Goal: Information Seeking & Learning: Learn about a topic

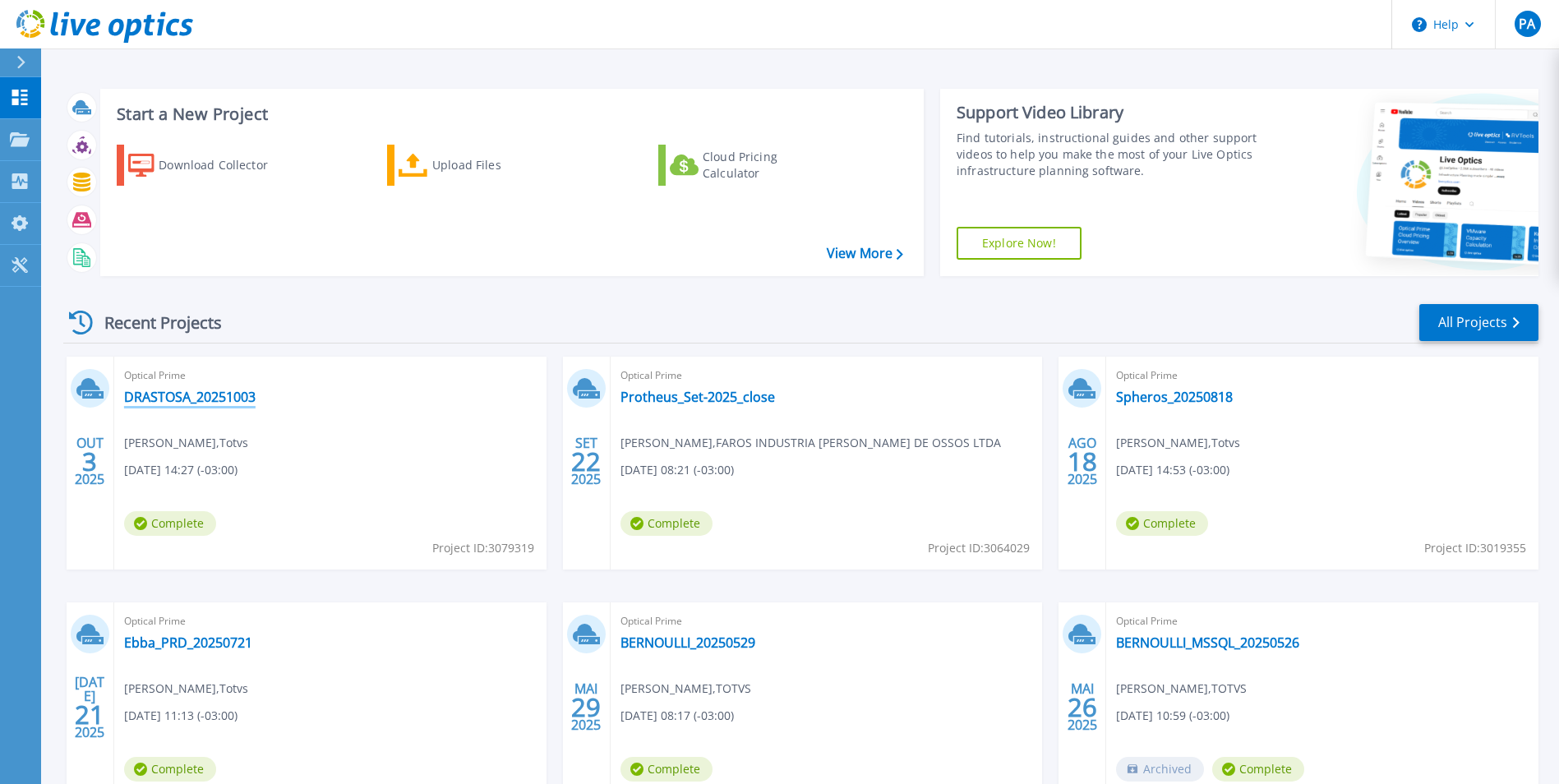
click at [207, 404] on link "DRASTOSA_20251003" at bounding box center [189, 396] width 131 height 16
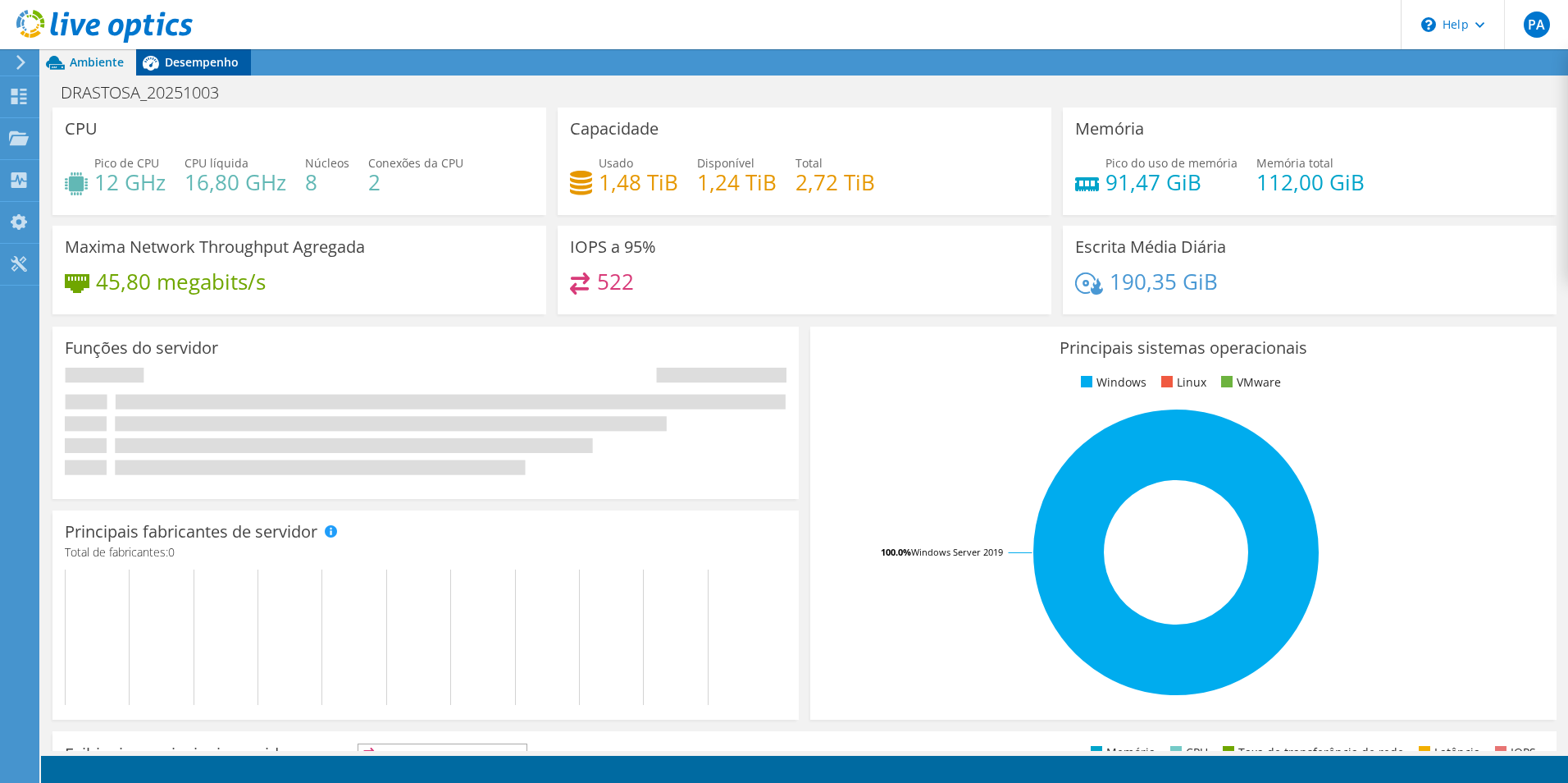
click at [196, 62] on span "Desempenho" at bounding box center [201, 62] width 74 height 15
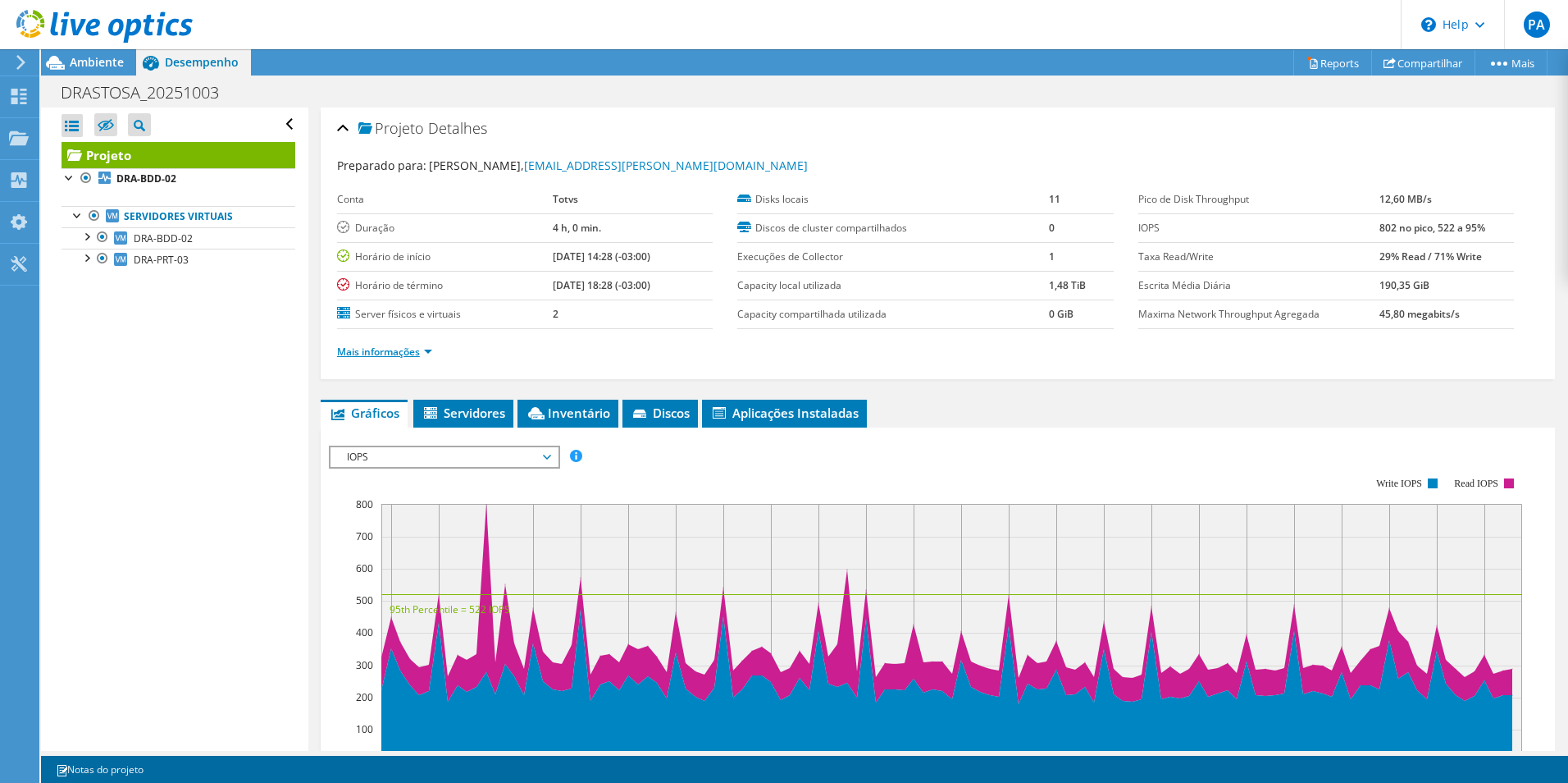
click at [418, 353] on link "Mais informações" at bounding box center [384, 351] width 95 height 14
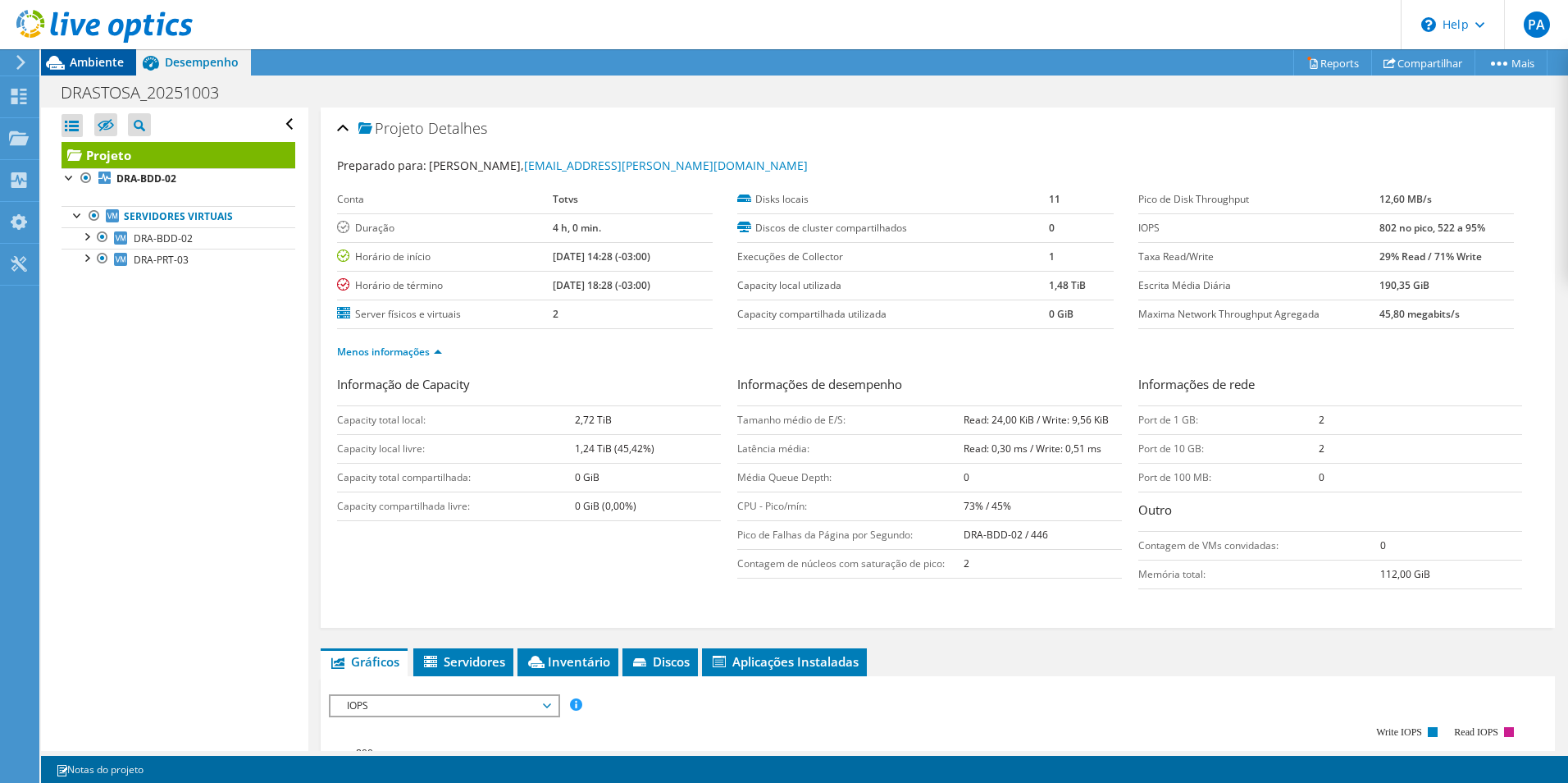
click at [93, 62] on span "Ambiente" at bounding box center [96, 62] width 54 height 15
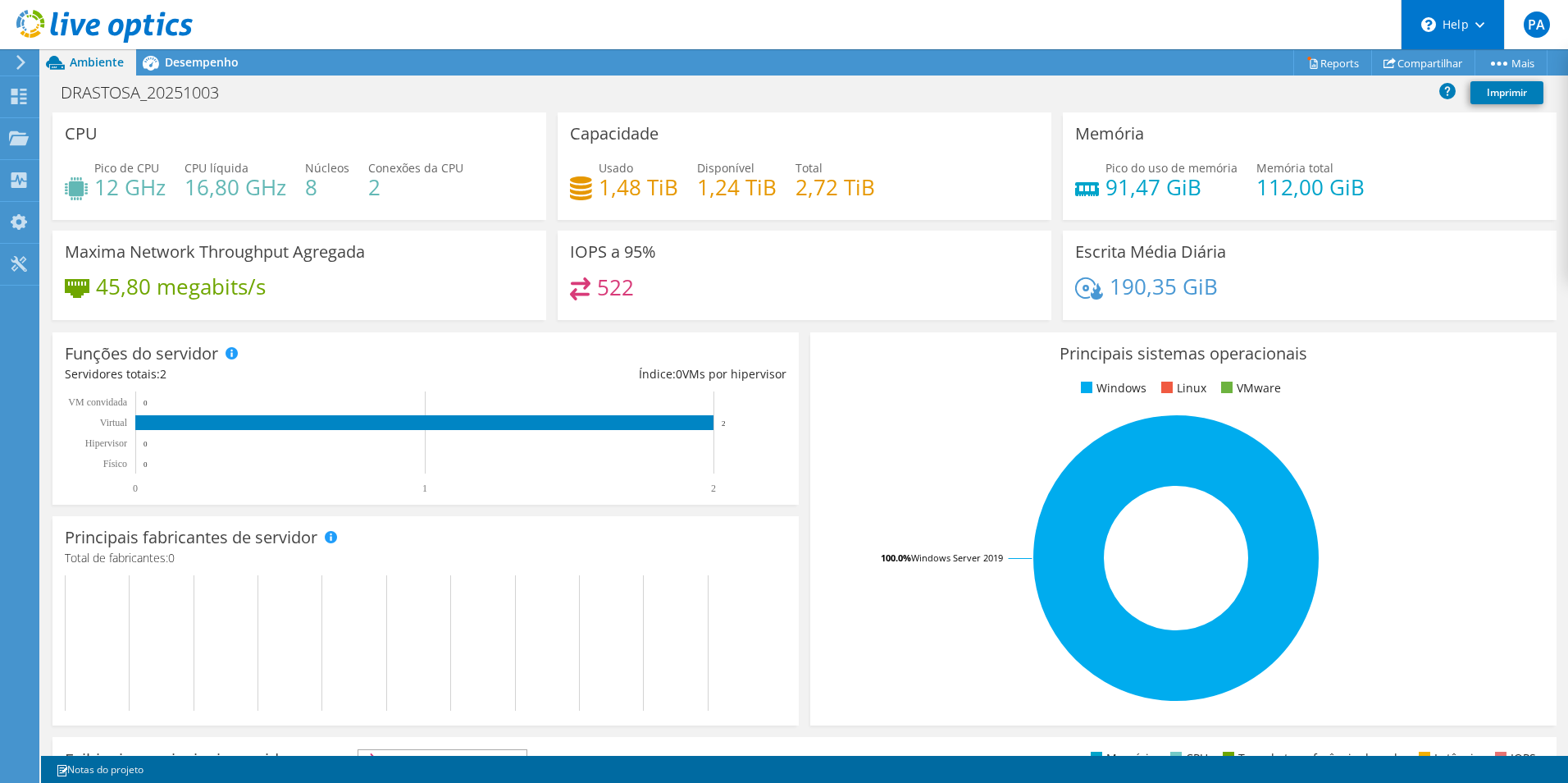
scroll to position [612, 0]
click at [193, 64] on span "Desempenho" at bounding box center [201, 62] width 74 height 15
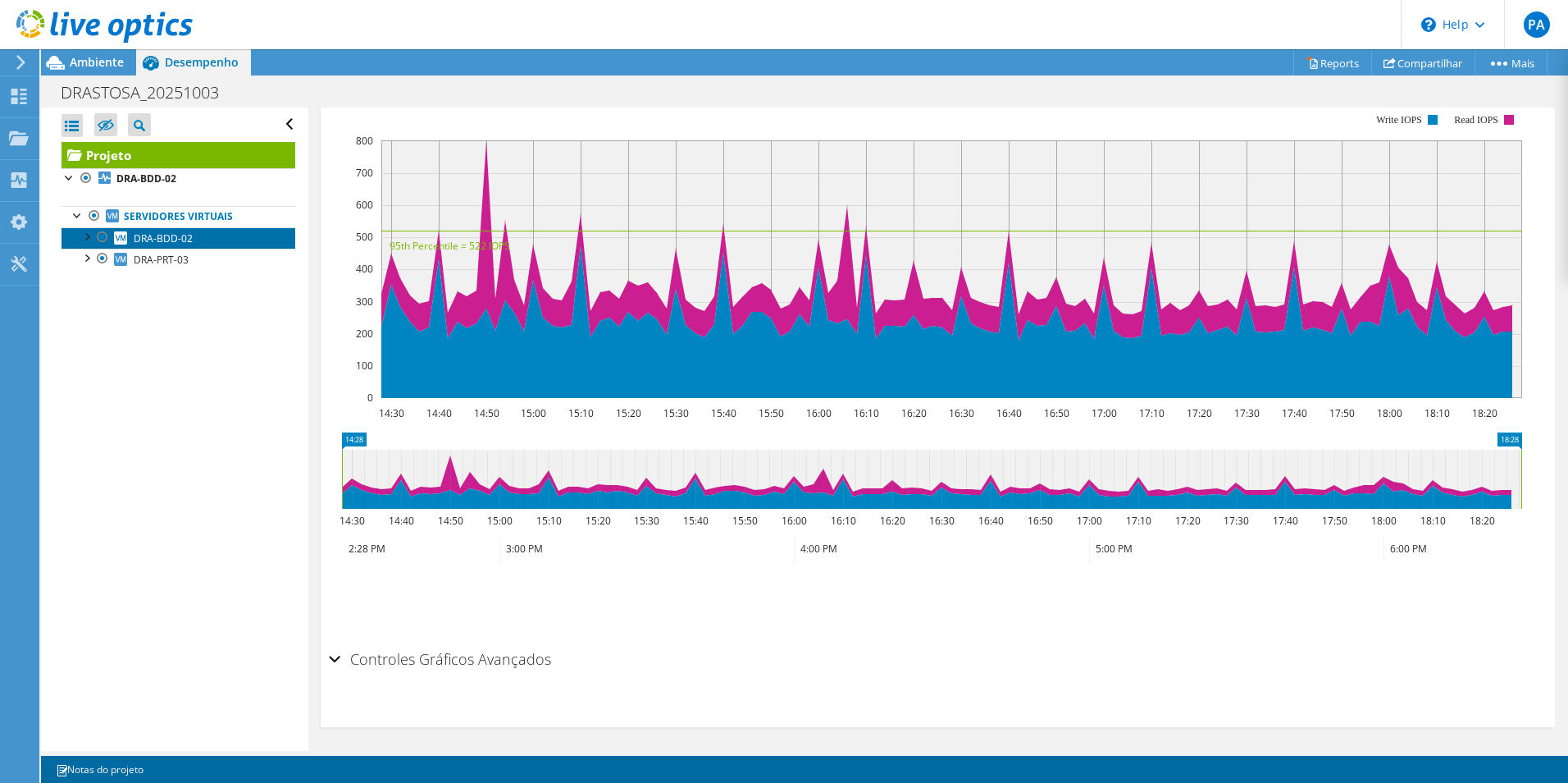
click at [171, 231] on span "DRA-BDD-02" at bounding box center [163, 238] width 59 height 14
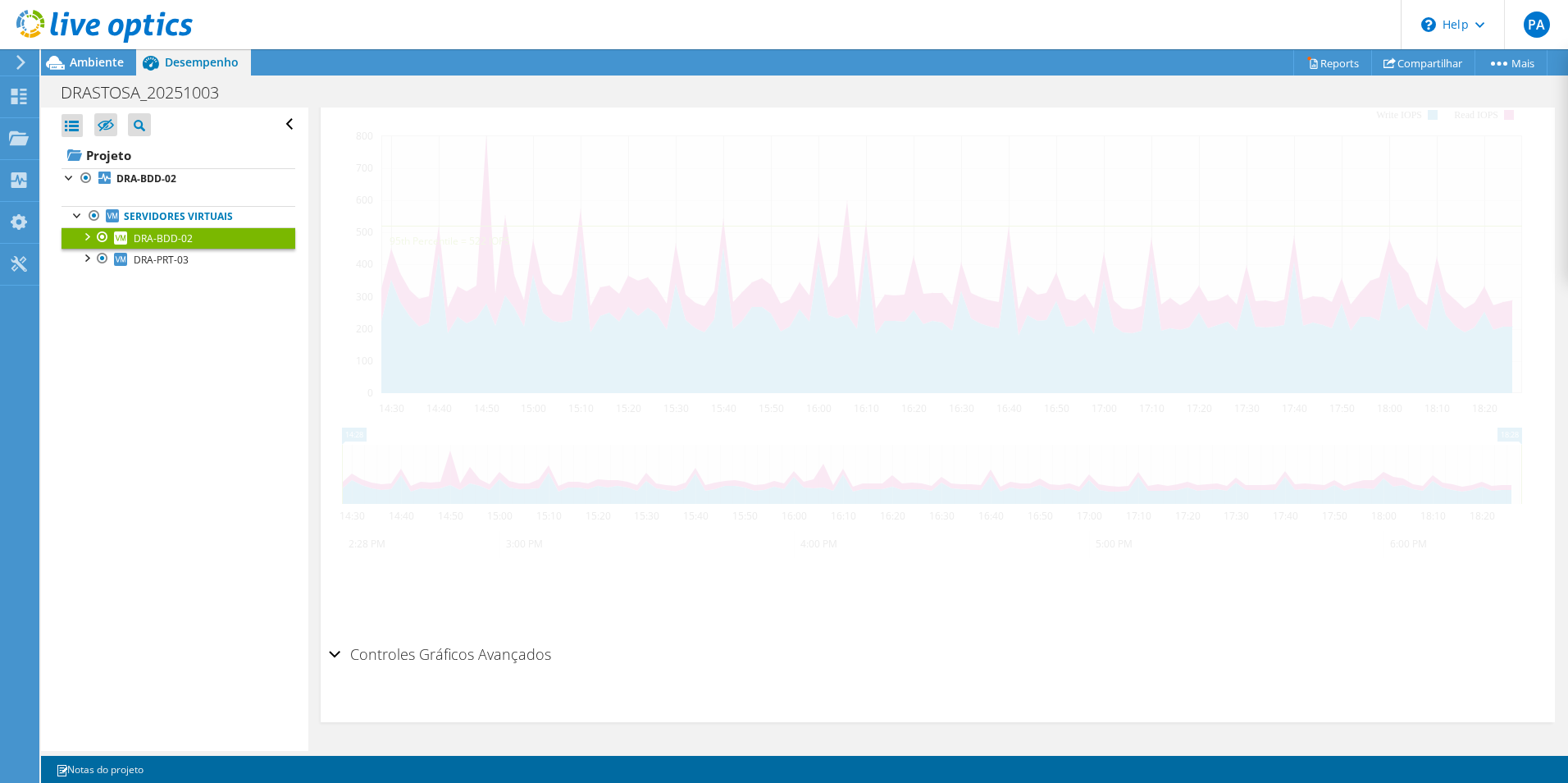
scroll to position [317, 0]
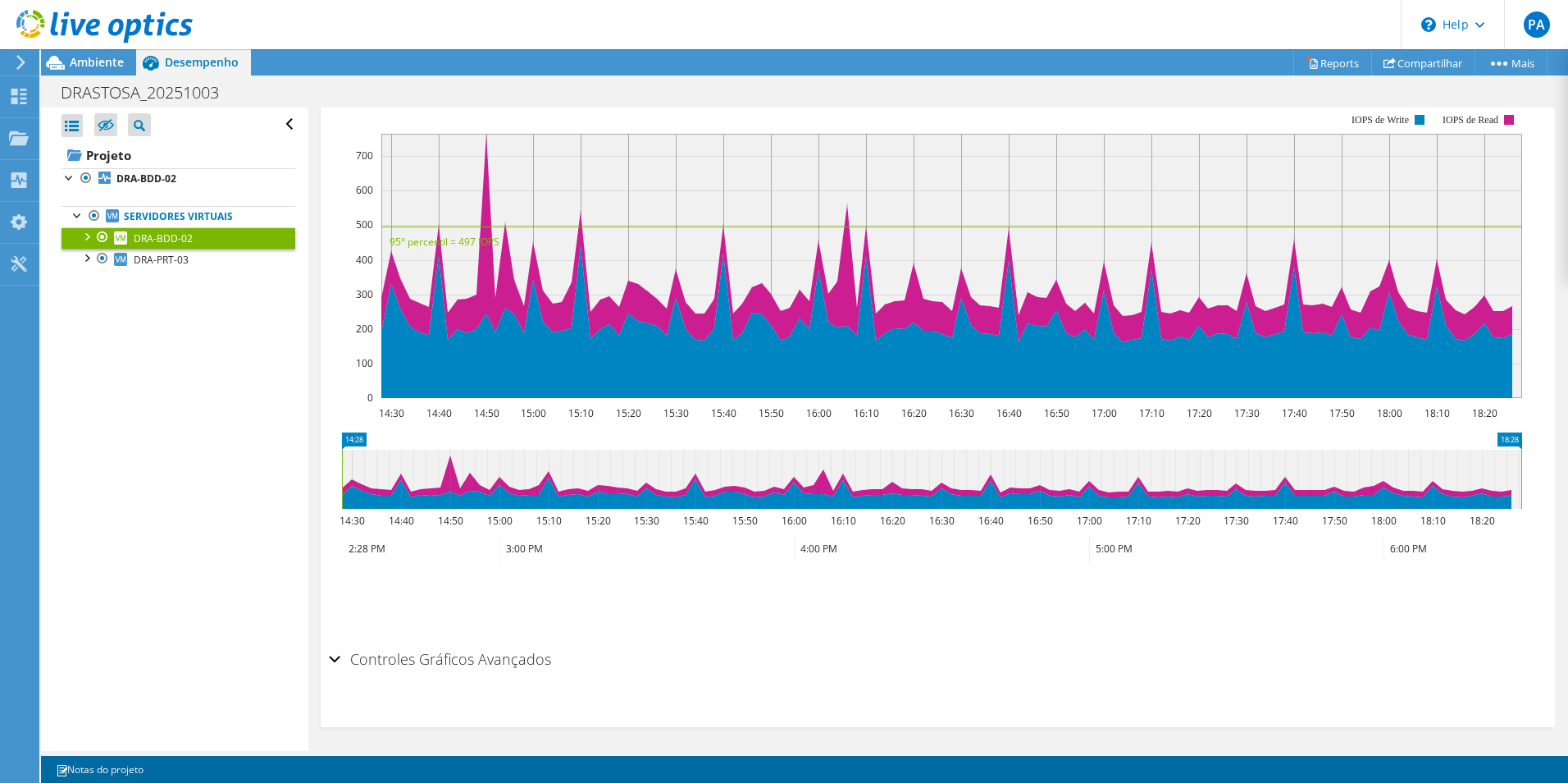
click at [86, 234] on div at bounding box center [86, 235] width 16 height 16
click at [223, 243] on link "DRA-BDD-02" at bounding box center [178, 238] width 234 height 21
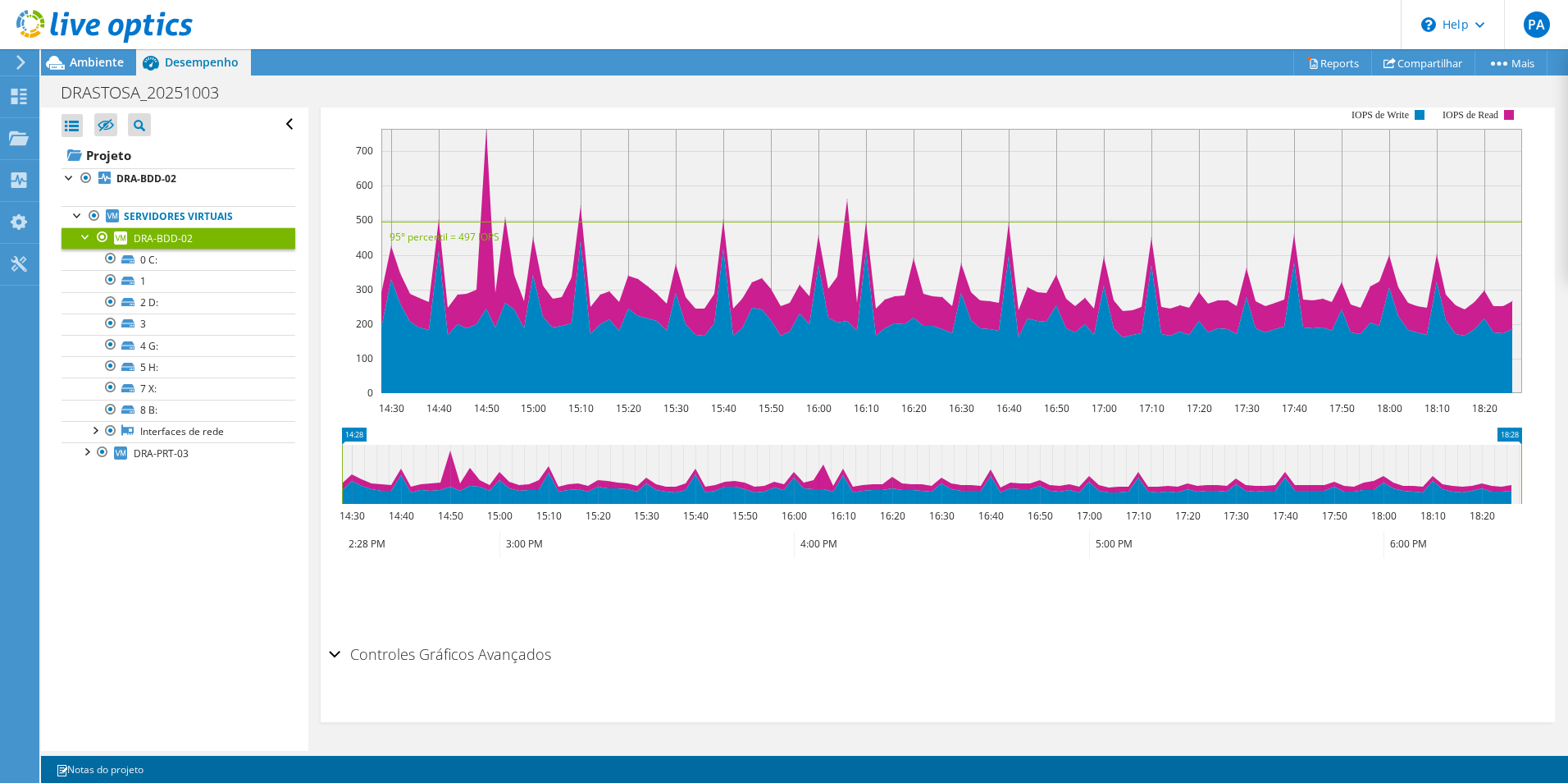
scroll to position [0, 0]
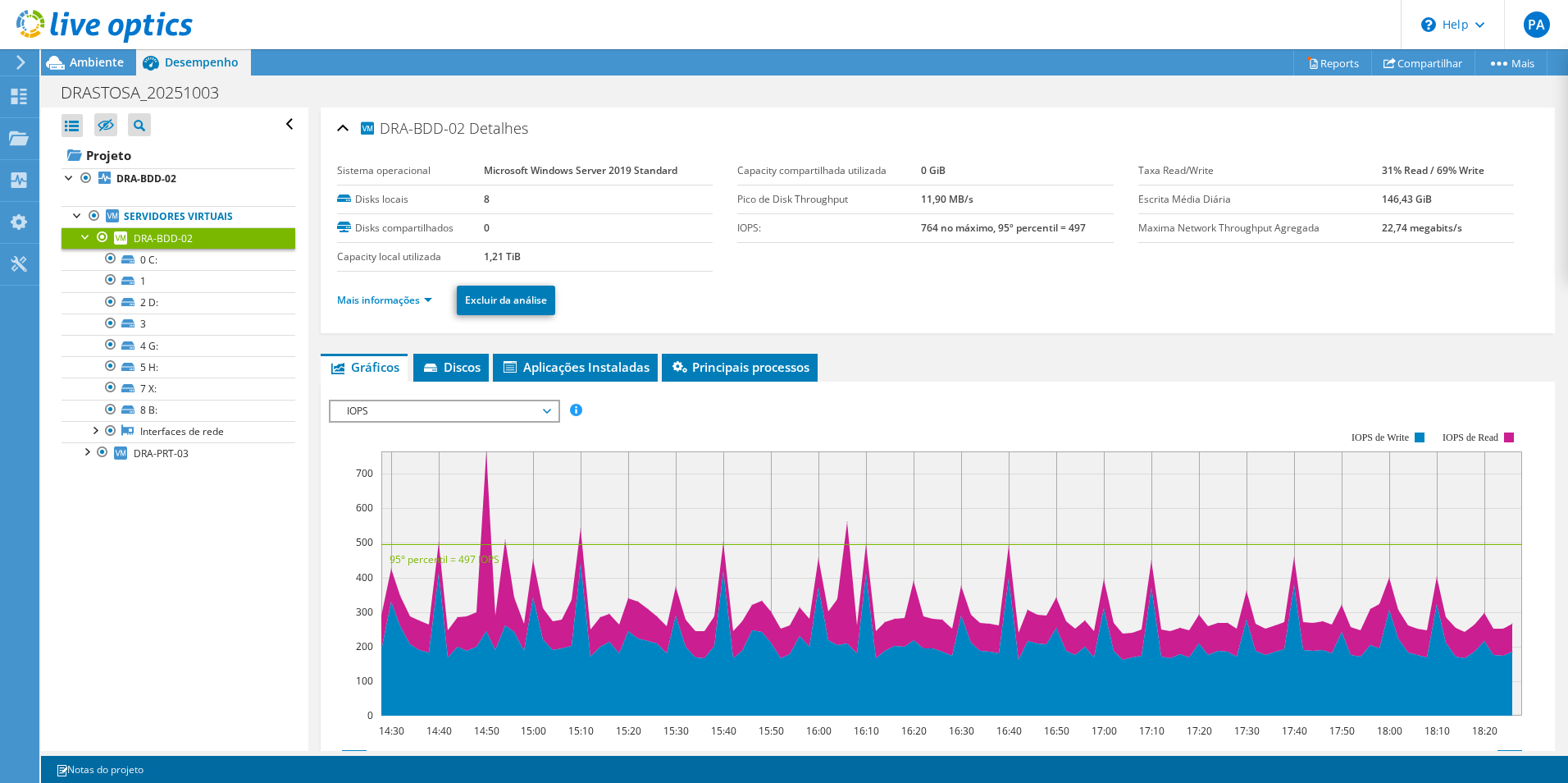
click at [459, 416] on span "IOPS" at bounding box center [444, 411] width 210 height 20
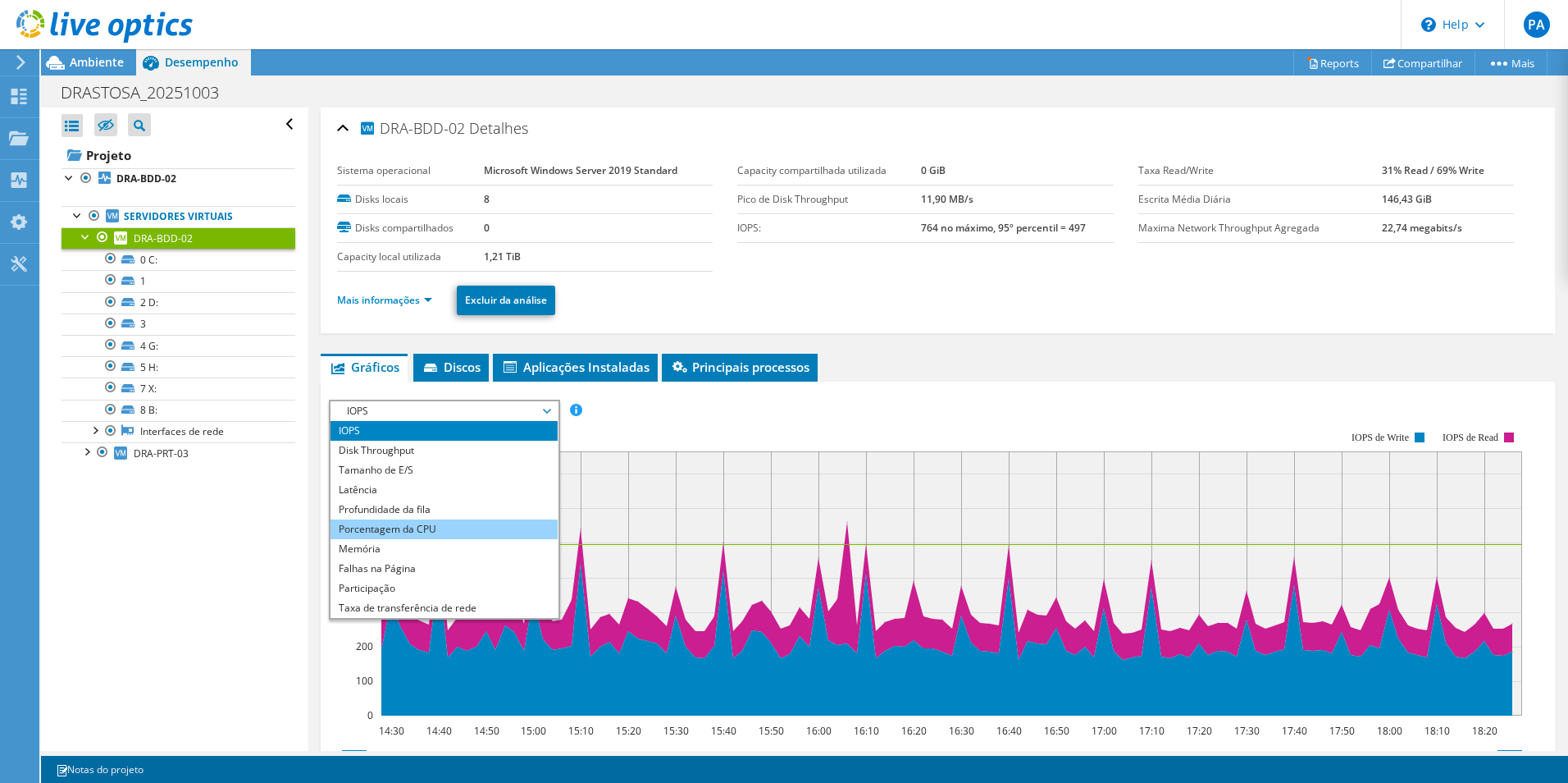
click at [426, 532] on li "Porcentagem da CPU" at bounding box center [444, 529] width 227 height 20
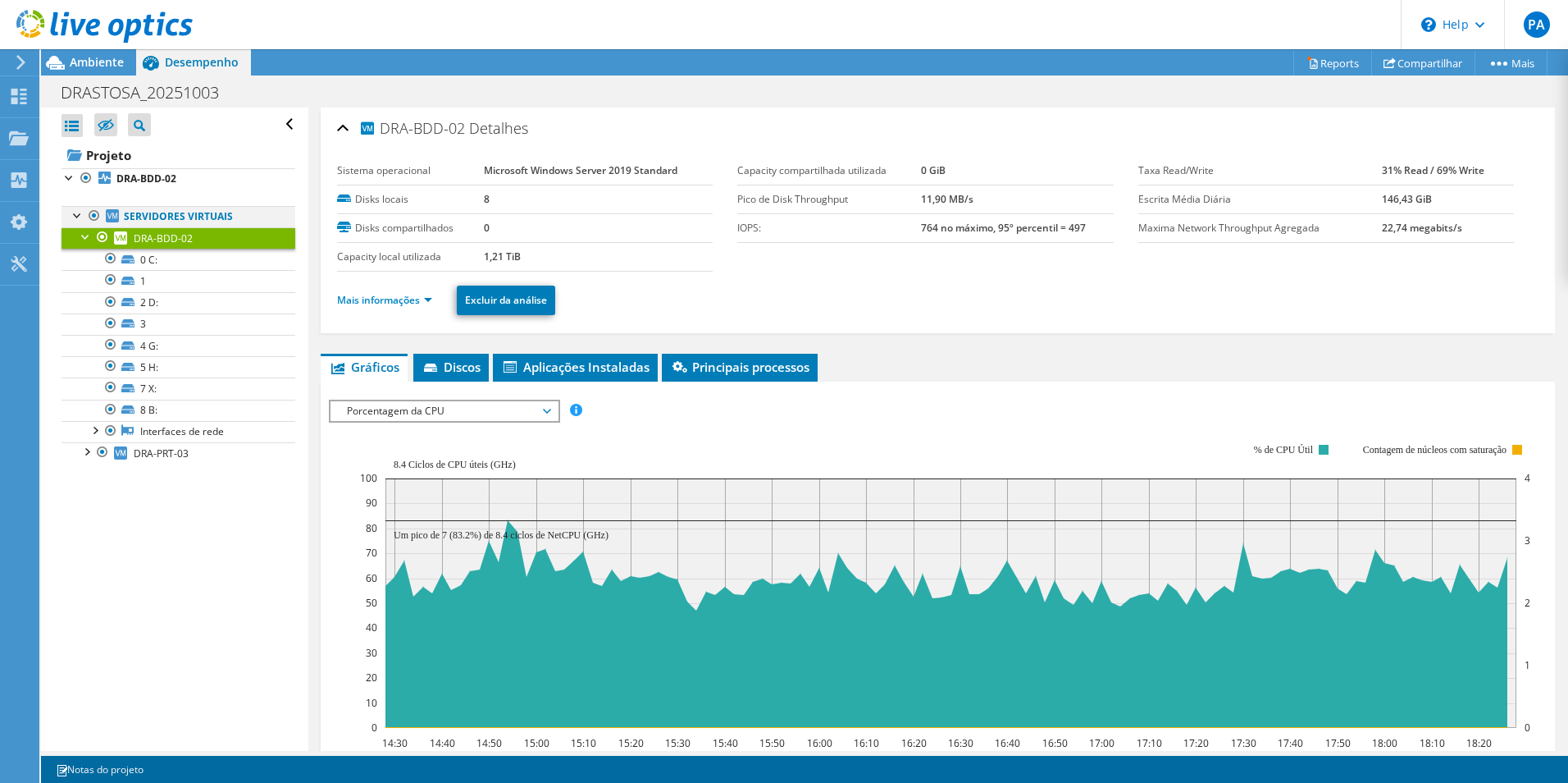
click at [75, 219] on div at bounding box center [78, 214] width 16 height 16
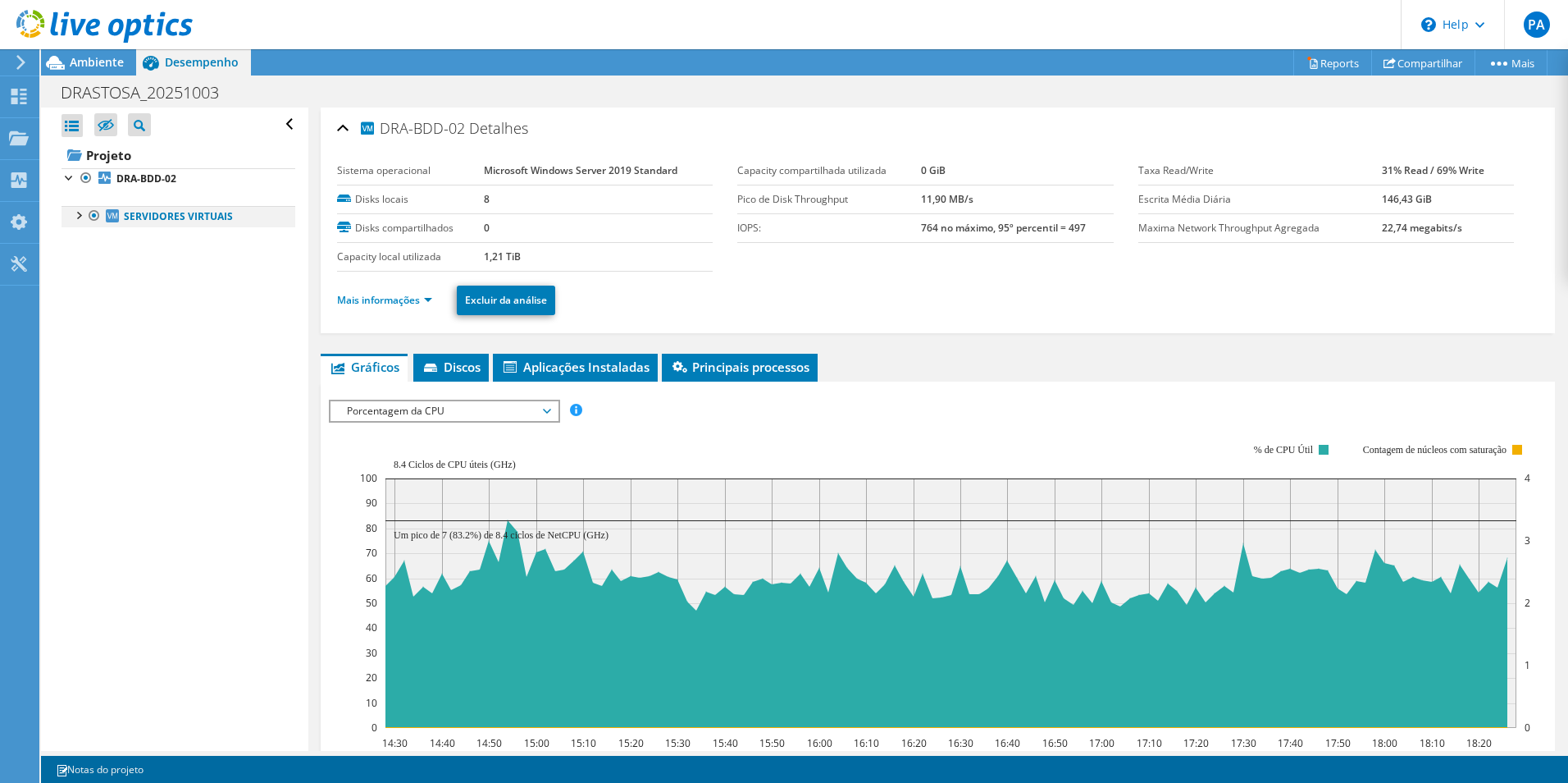
click at [81, 216] on div at bounding box center [78, 214] width 16 height 16
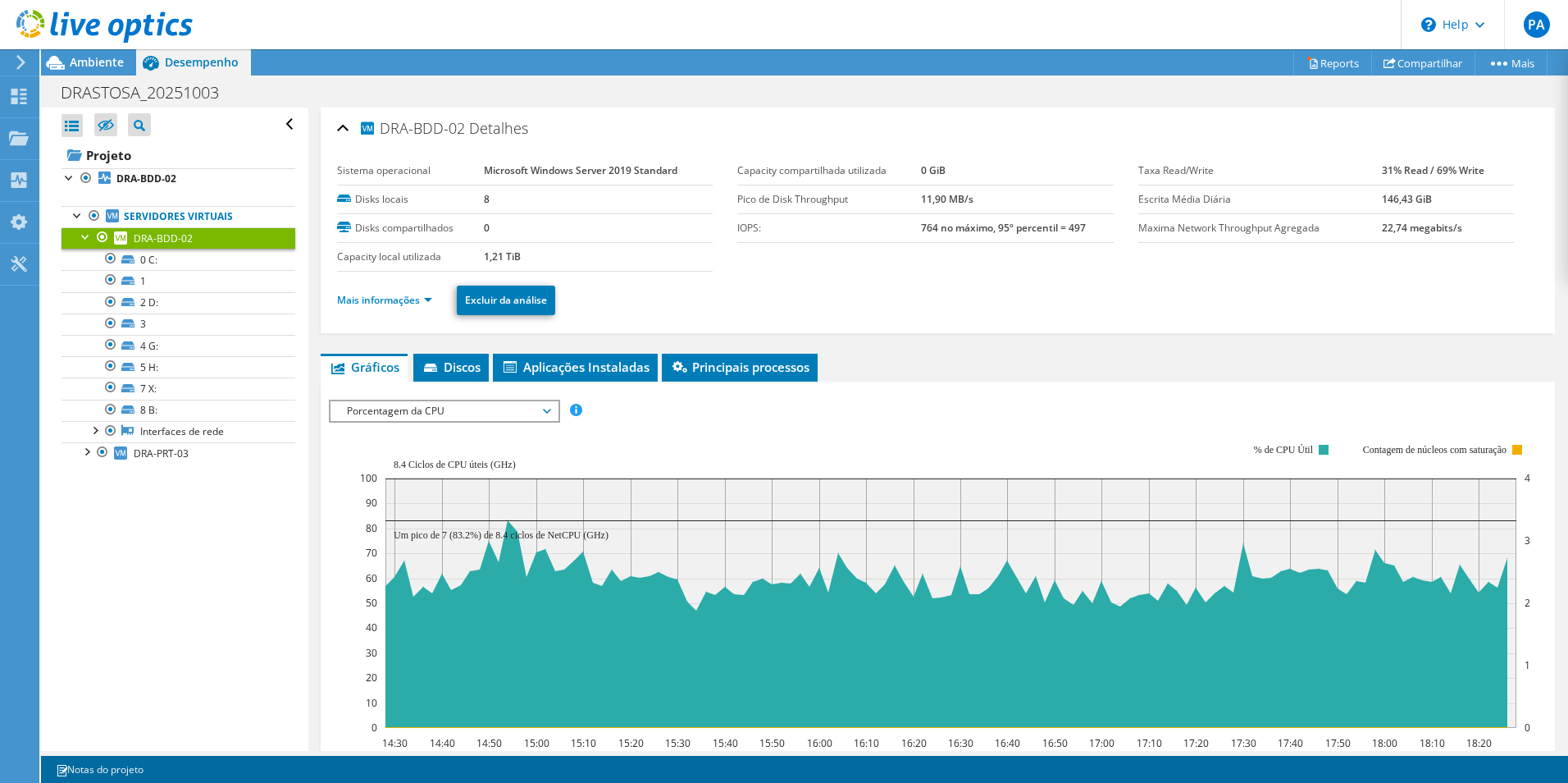
click at [77, 242] on link "DRA-BDD-02" at bounding box center [178, 238] width 234 height 21
click at [80, 237] on div at bounding box center [86, 235] width 16 height 16
click at [549, 408] on span "Porcentagem da CPU" at bounding box center [444, 411] width 210 height 20
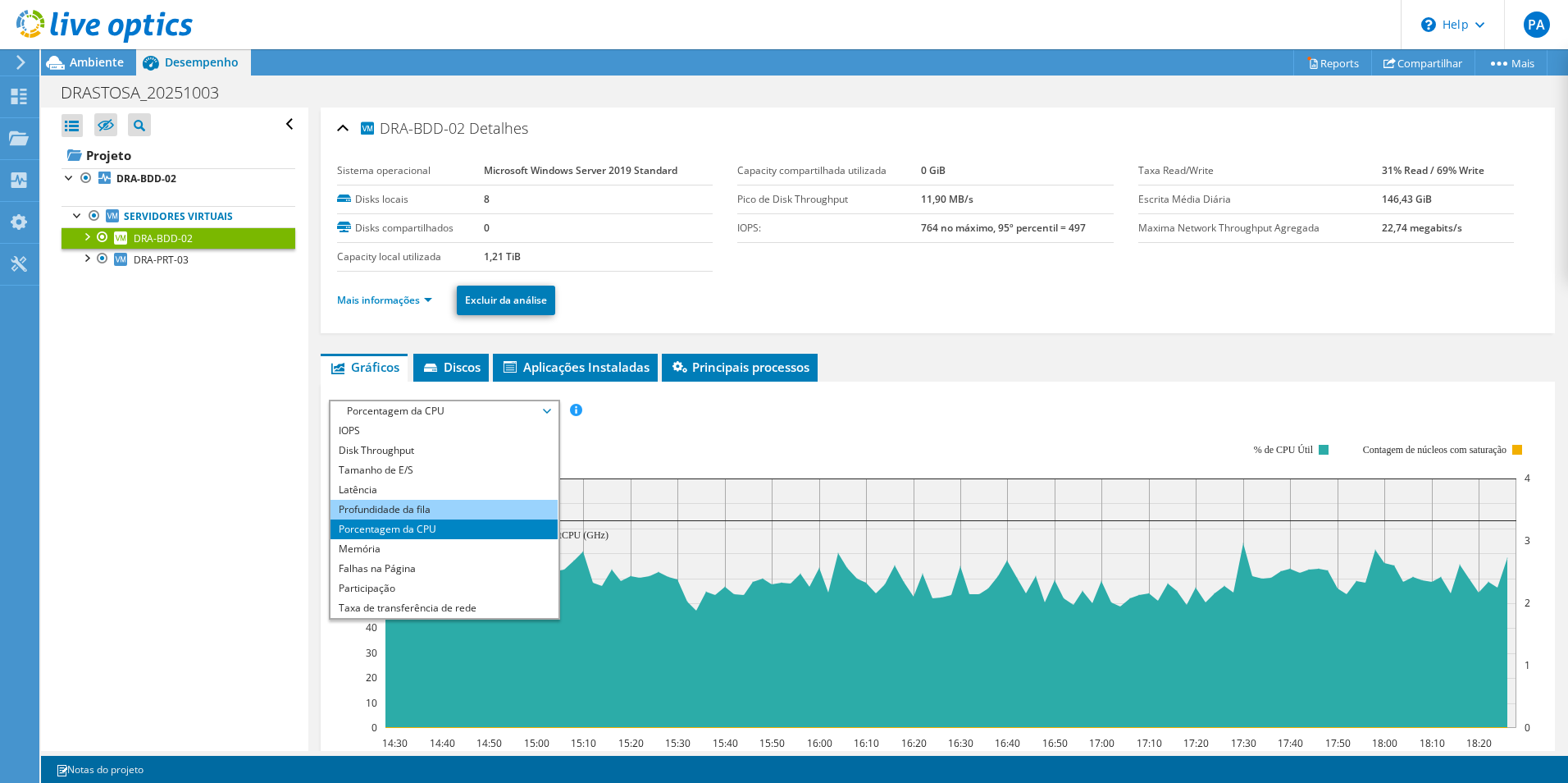
click at [457, 509] on li "Profundidade da fila" at bounding box center [444, 509] width 227 height 20
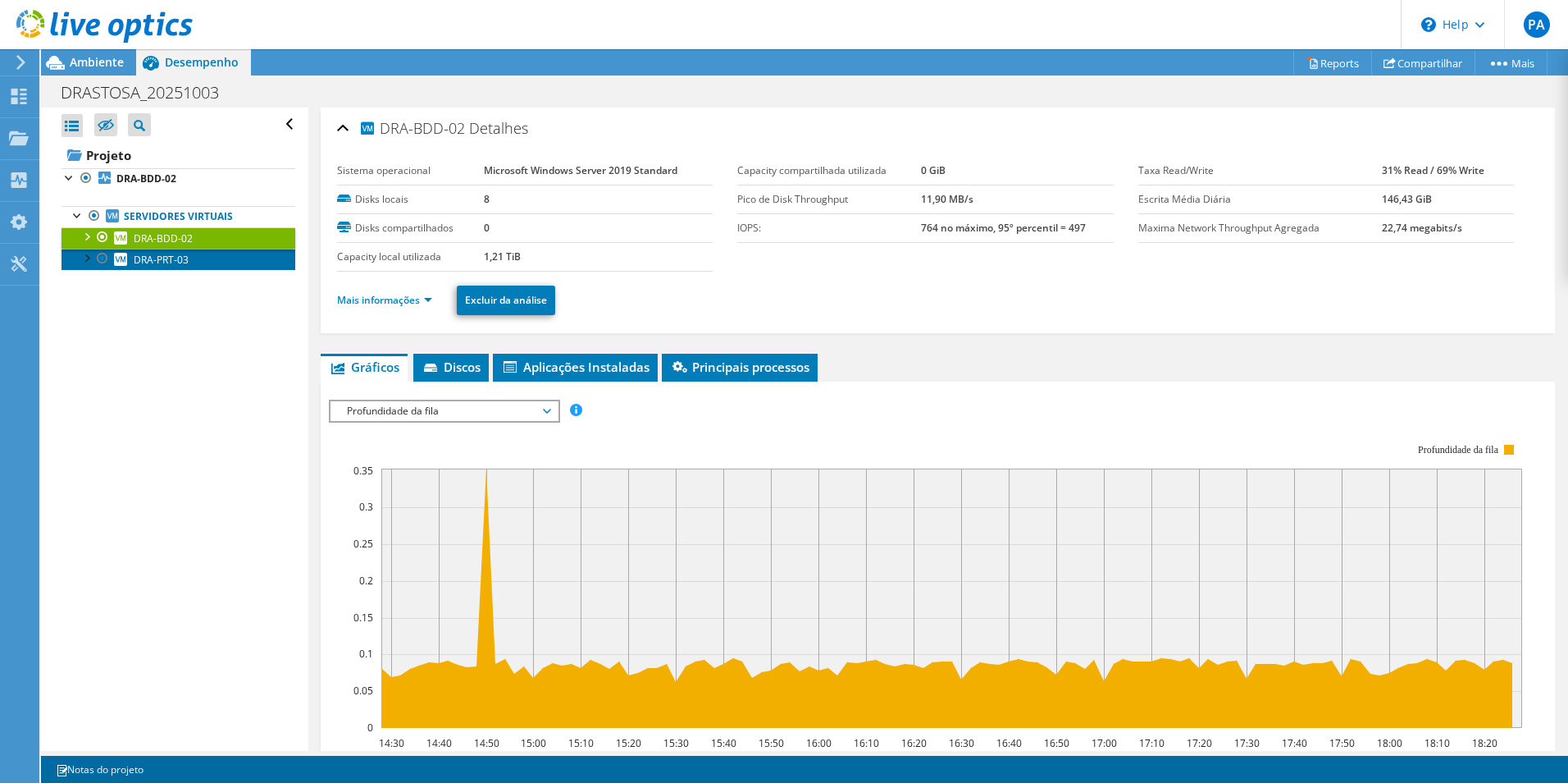
click at [186, 267] on link "DRA-PRT-03" at bounding box center [178, 260] width 234 height 21
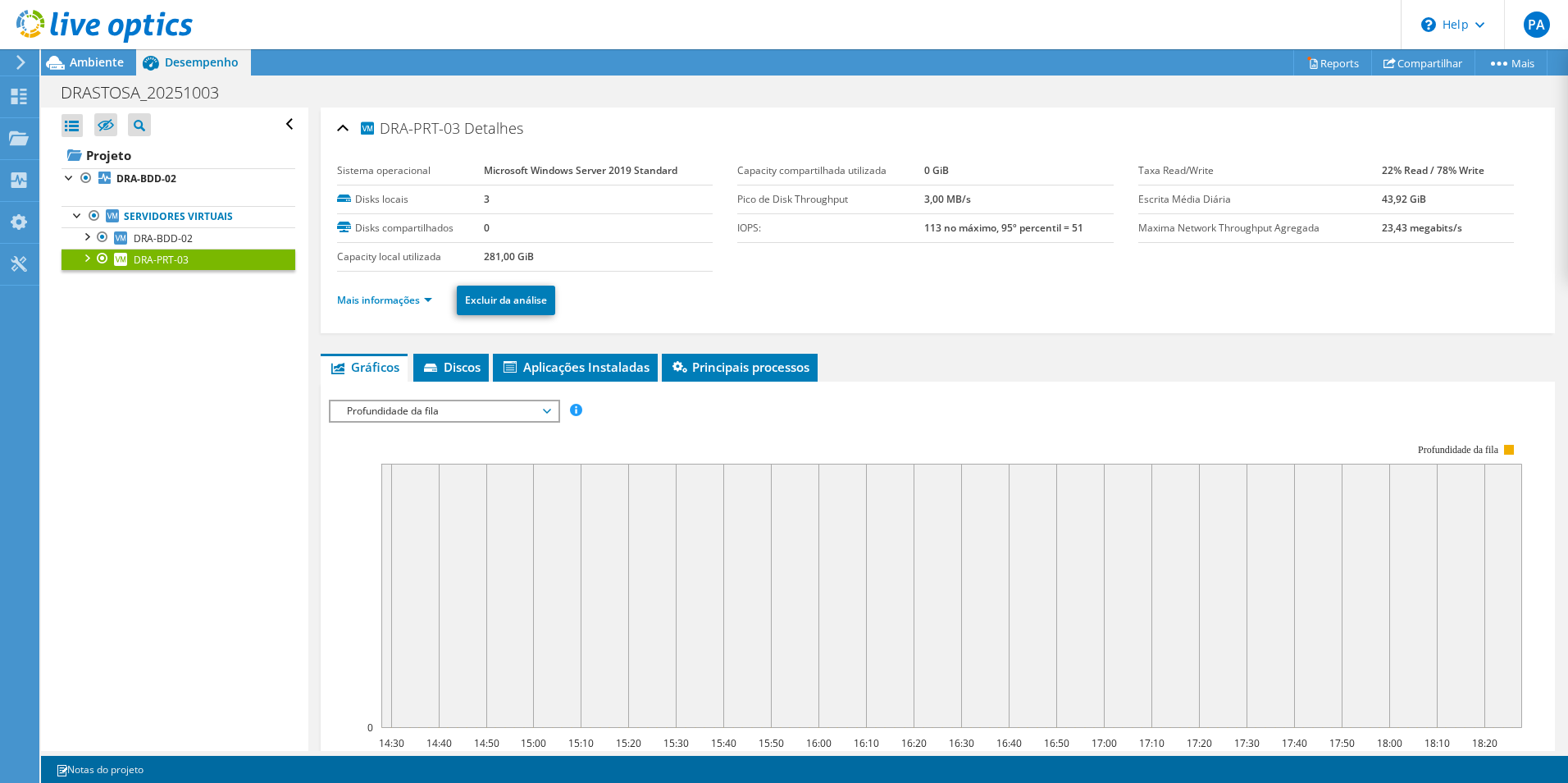
click at [481, 416] on span "Profundidade da fila" at bounding box center [444, 411] width 210 height 20
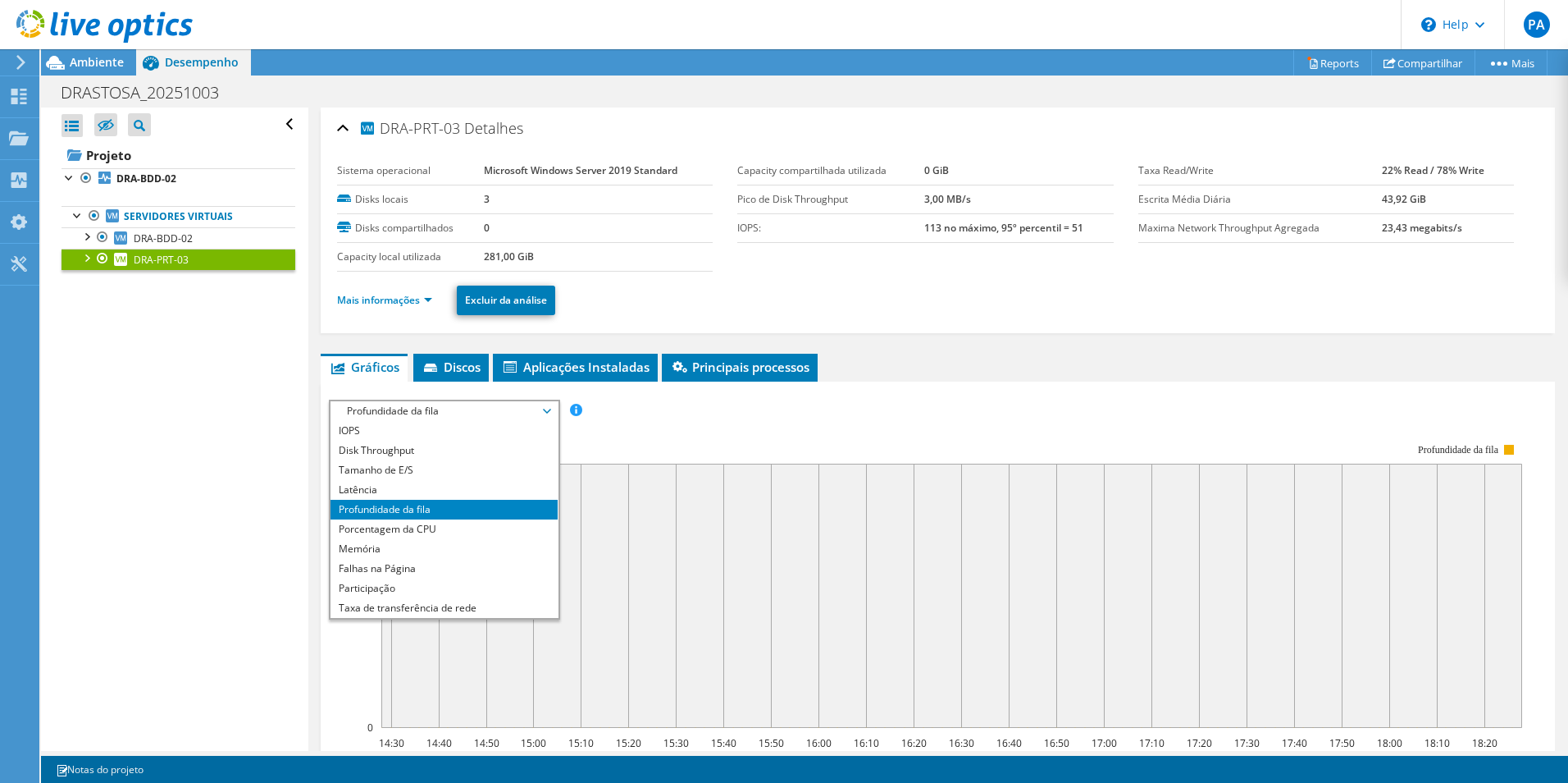
click at [903, 422] on rect at bounding box center [925, 586] width 1194 height 328
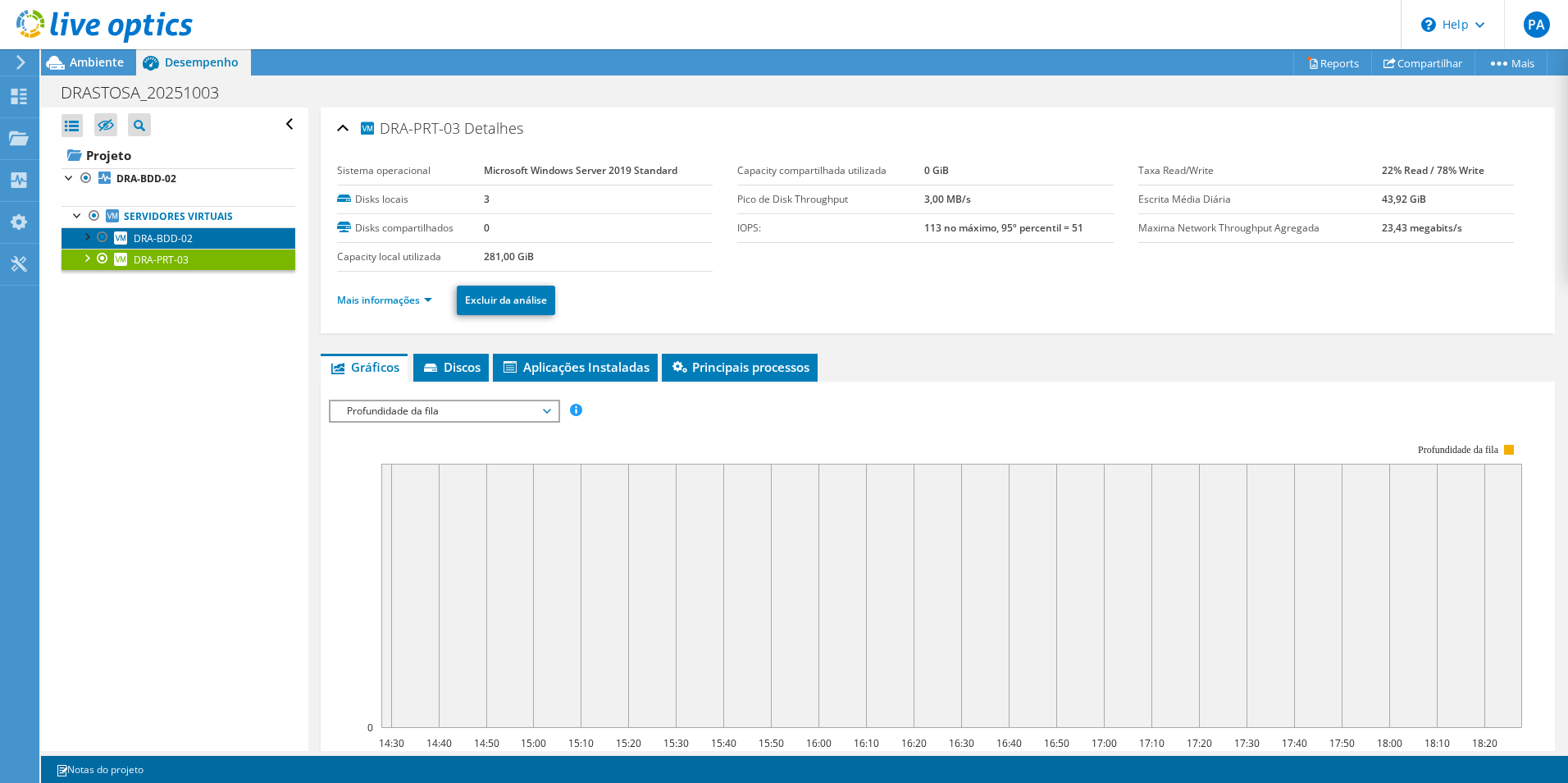
click at [168, 237] on span "DRA-BDD-02" at bounding box center [163, 238] width 59 height 14
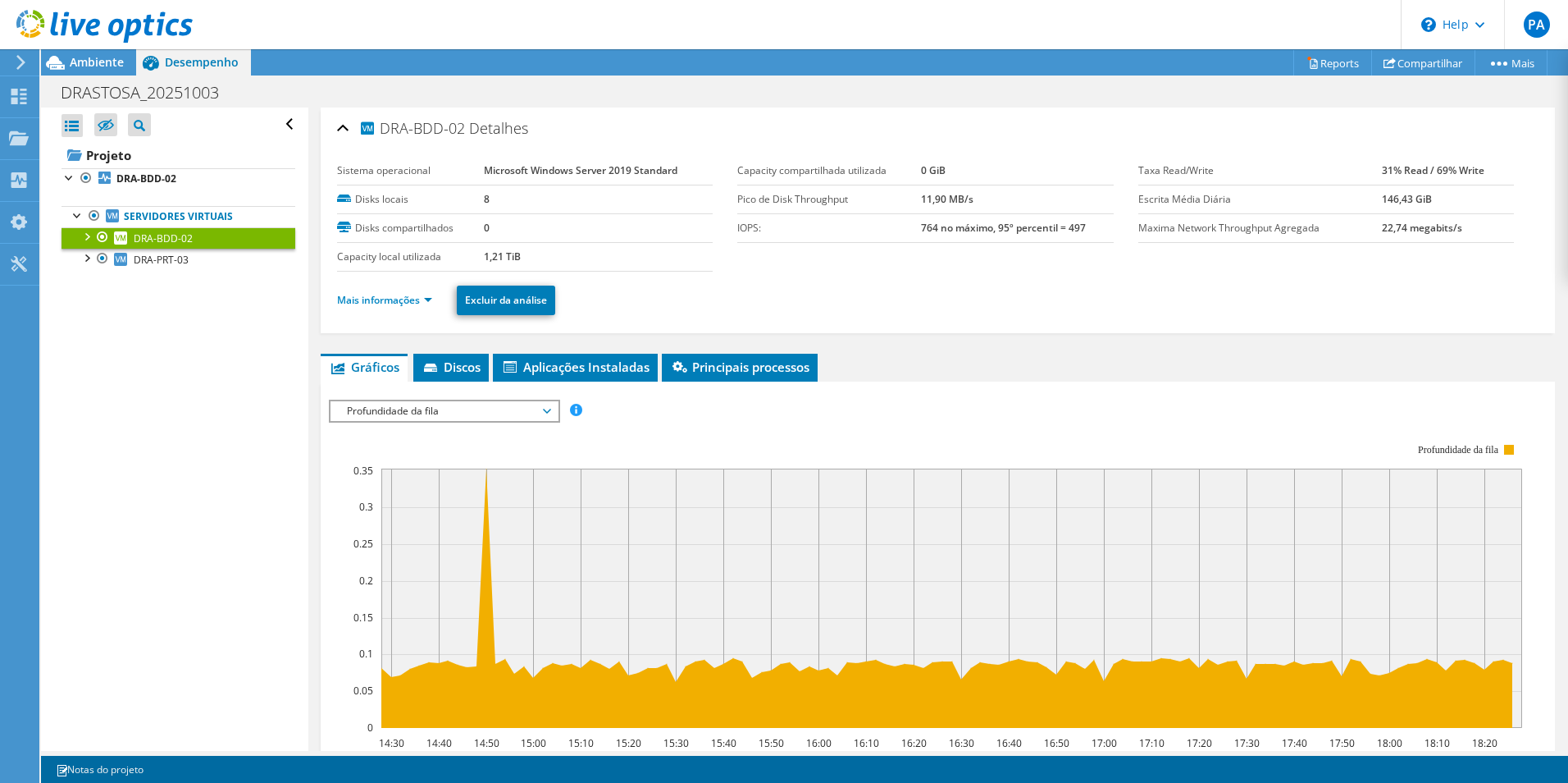
click at [446, 413] on span "Profundidade da fila" at bounding box center [444, 411] width 210 height 20
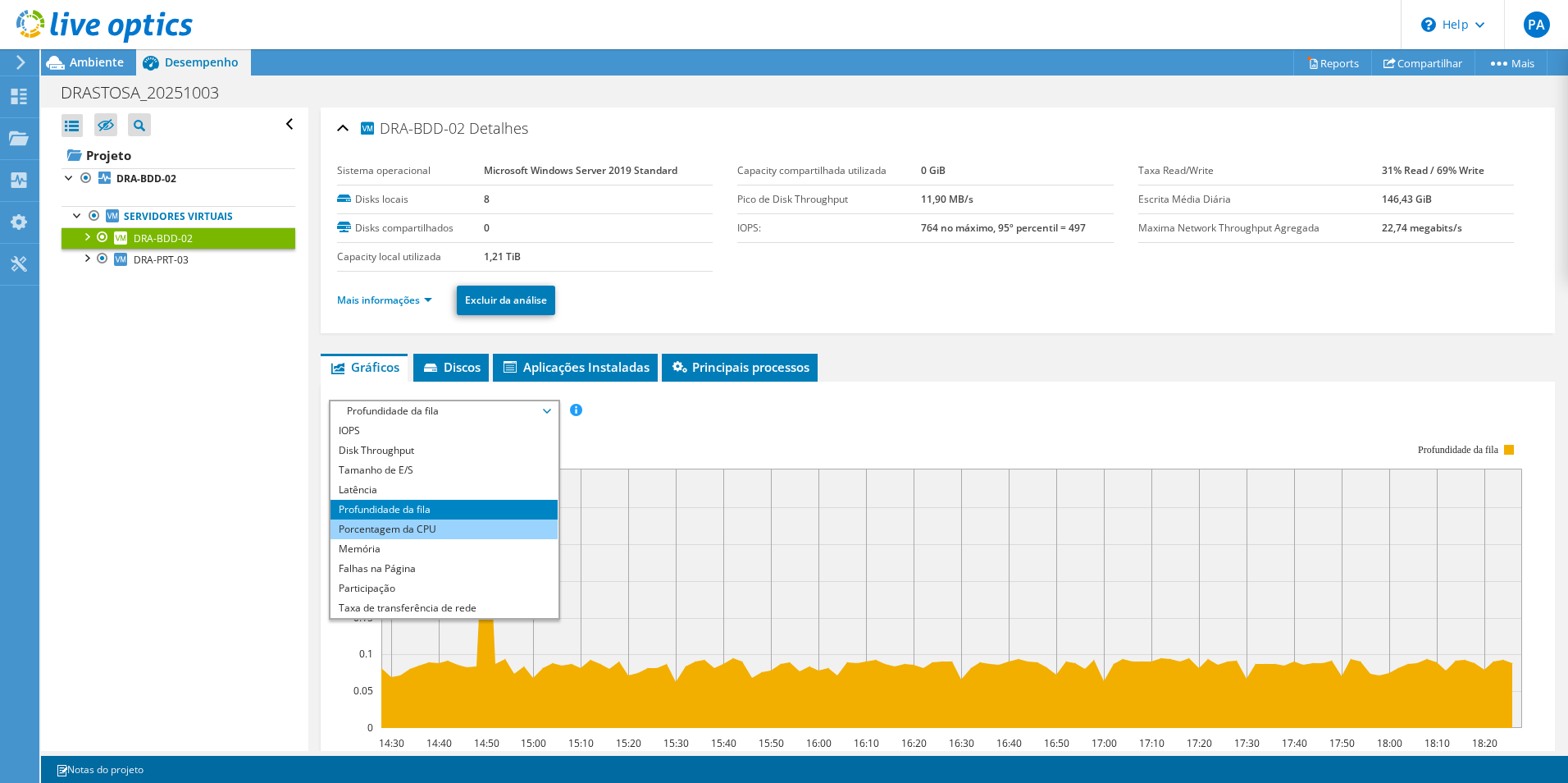
click at [406, 529] on li "Porcentagem da CPU" at bounding box center [444, 529] width 227 height 20
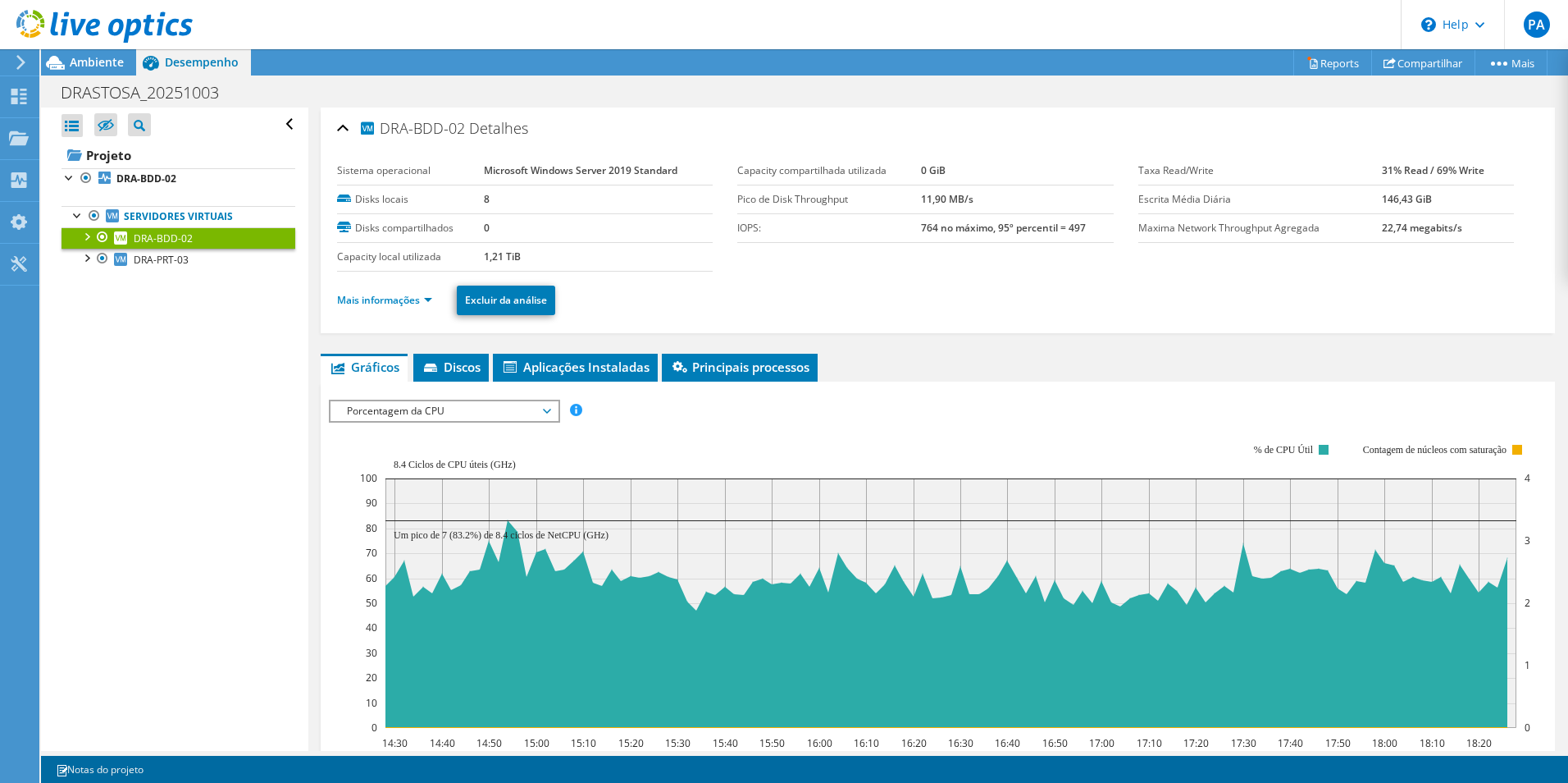
click at [243, 531] on div "Abrir Todos Fechar Todos Ocultar nós excluídos Filtro de árvore do projeto" at bounding box center [174, 429] width 267 height 643
drag, startPoint x: 511, startPoint y: 408, endPoint x: 460, endPoint y: 446, distance: 63.6
click at [511, 408] on span "Porcentagem da CPU" at bounding box center [444, 411] width 210 height 20
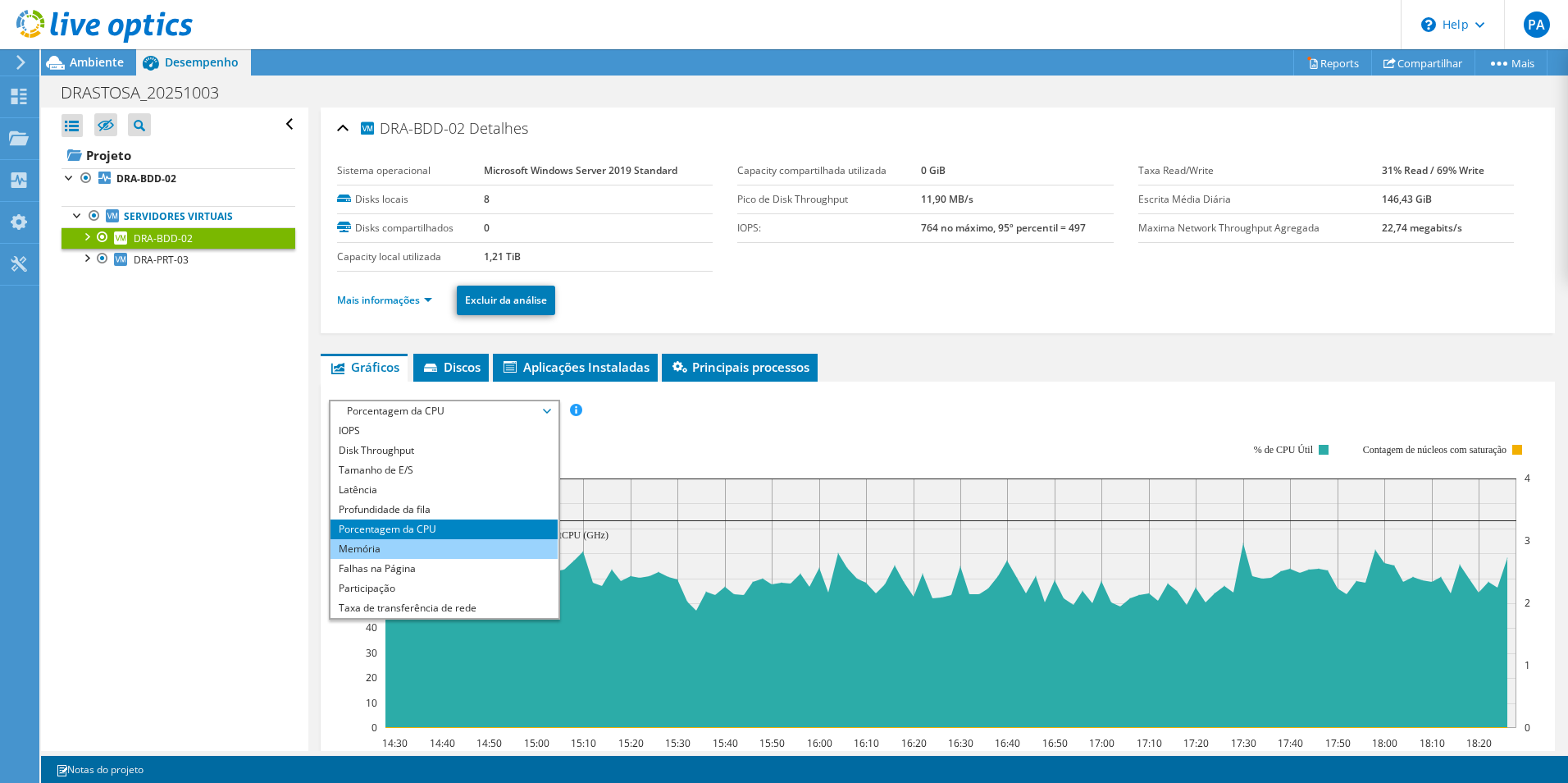
click at [376, 550] on li "Memória" at bounding box center [444, 549] width 227 height 20
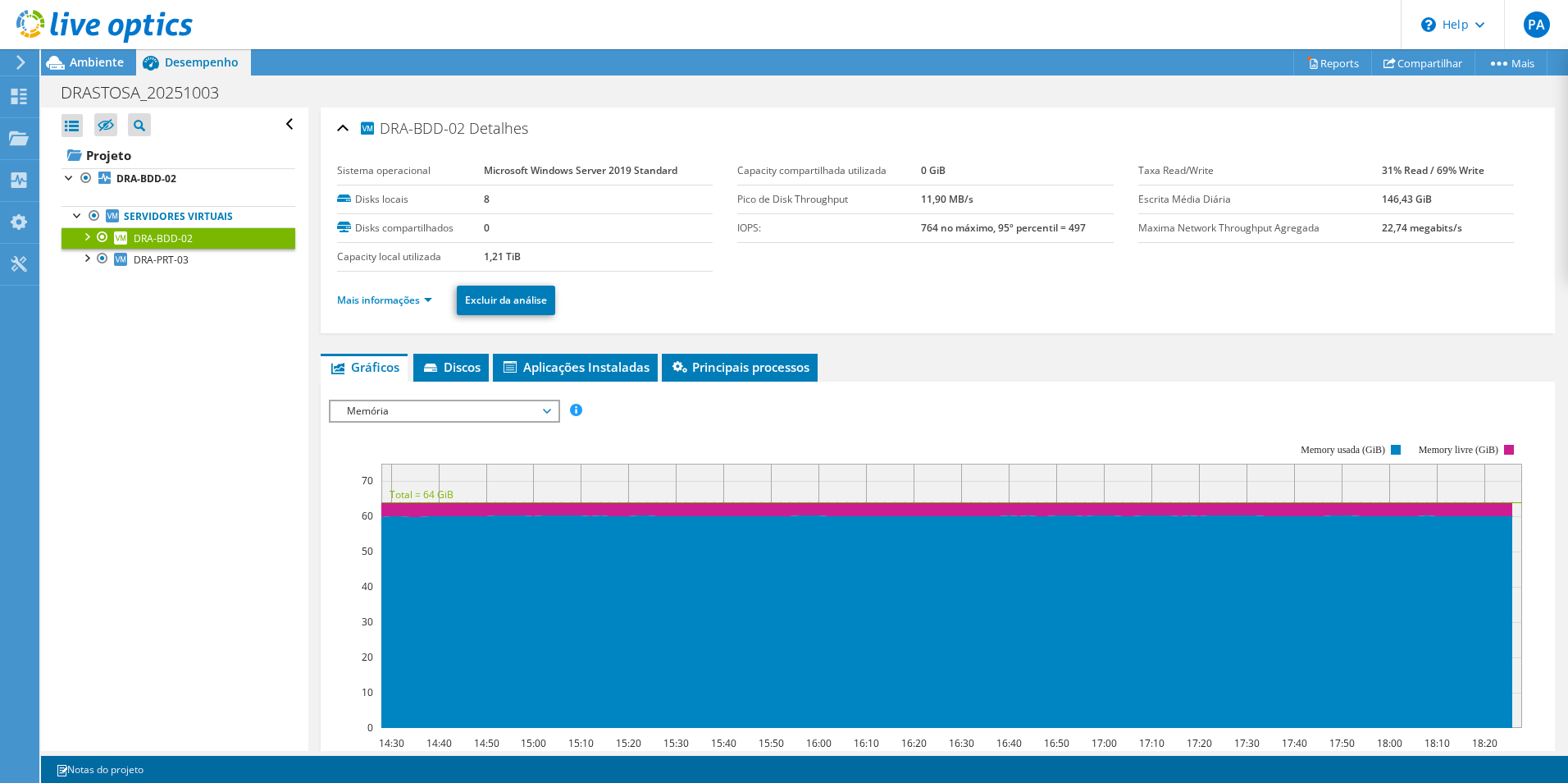
click at [491, 416] on span "Memória" at bounding box center [444, 411] width 210 height 20
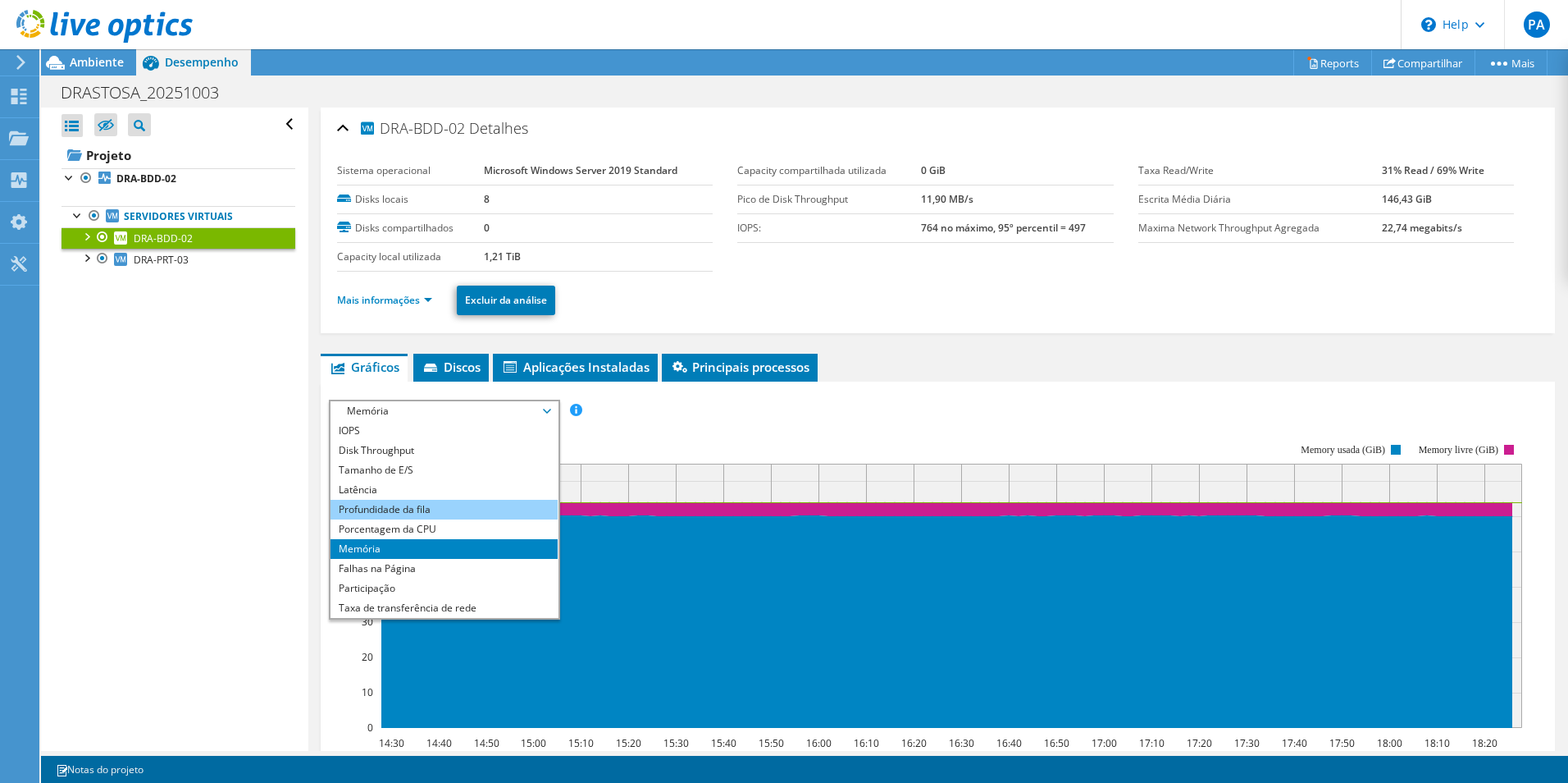
click at [465, 514] on li "Profundidade da fila" at bounding box center [444, 509] width 227 height 20
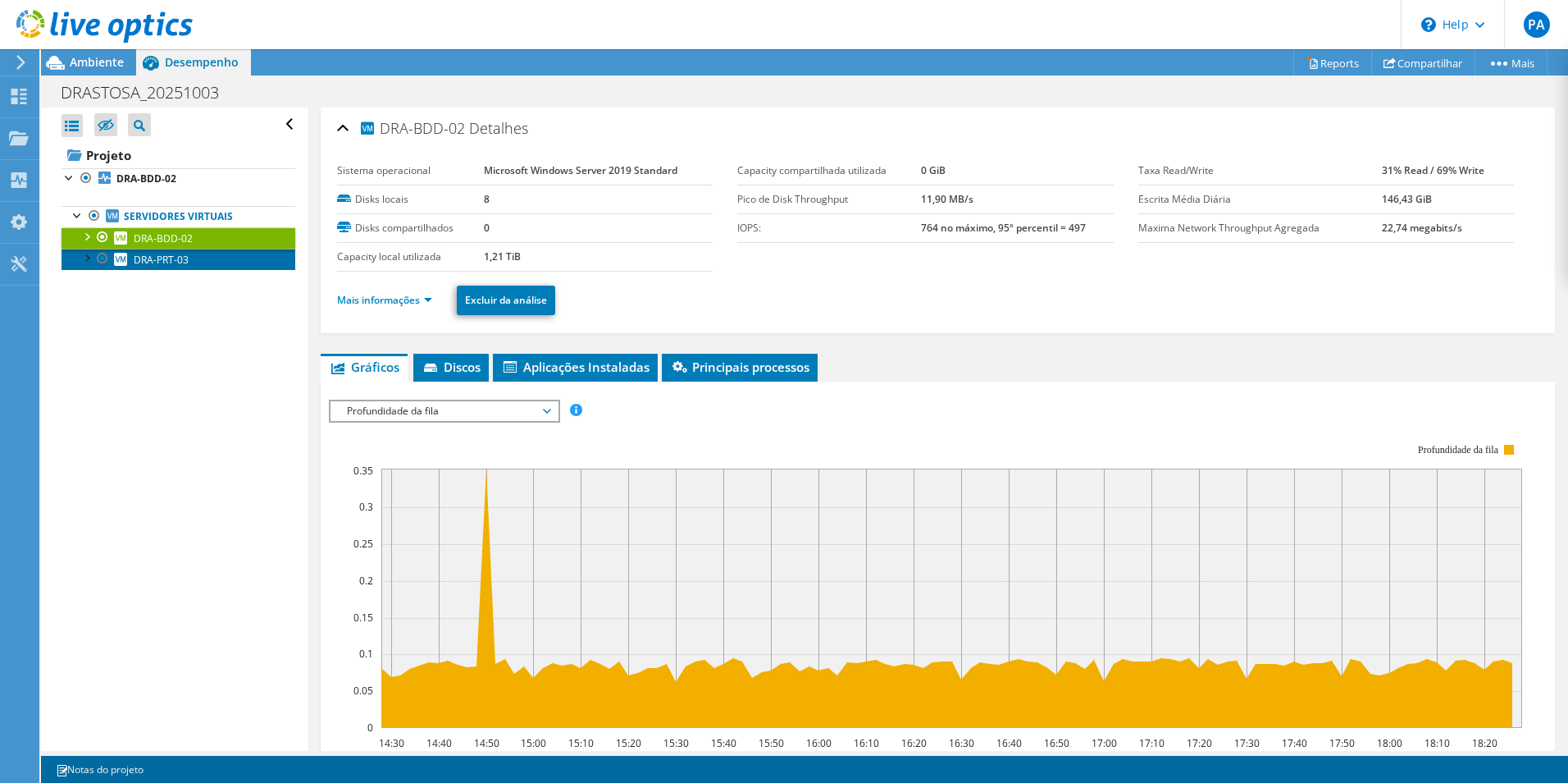
click at [171, 259] on span "DRA-PRT-03" at bounding box center [161, 260] width 55 height 14
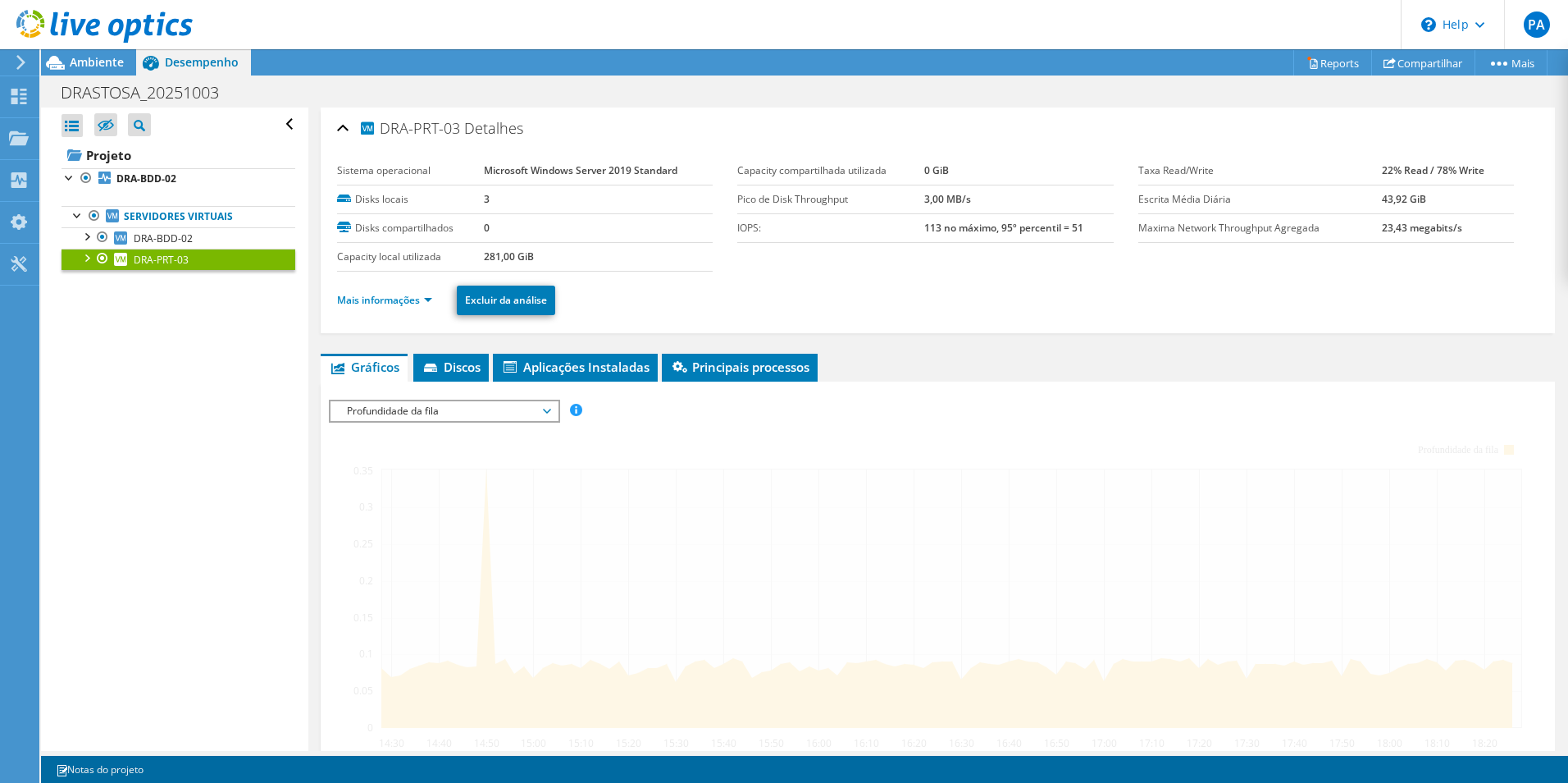
click at [529, 416] on span "Profundidade da fila" at bounding box center [444, 411] width 210 height 20
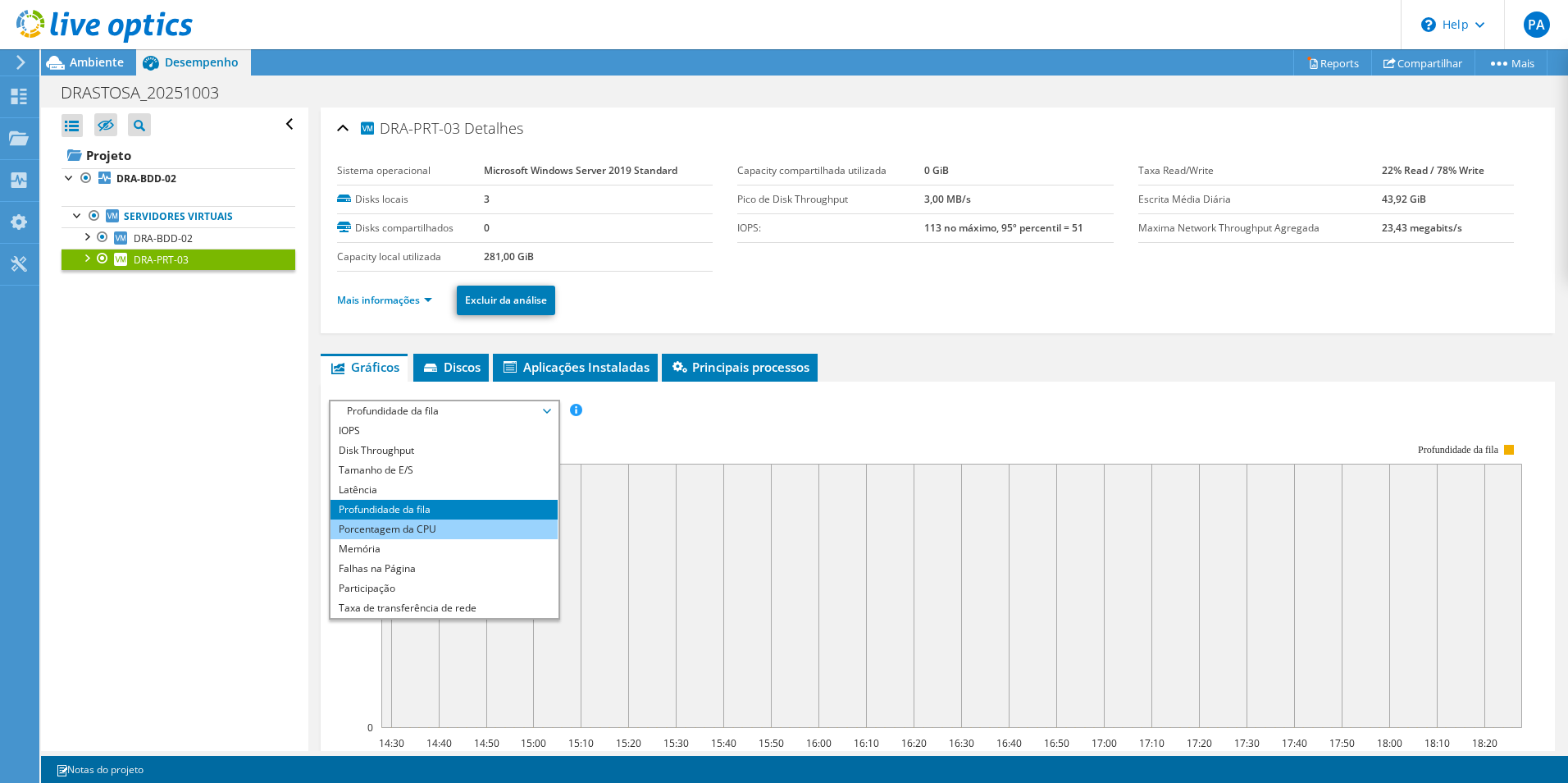
click at [408, 532] on li "Porcentagem da CPU" at bounding box center [444, 529] width 227 height 20
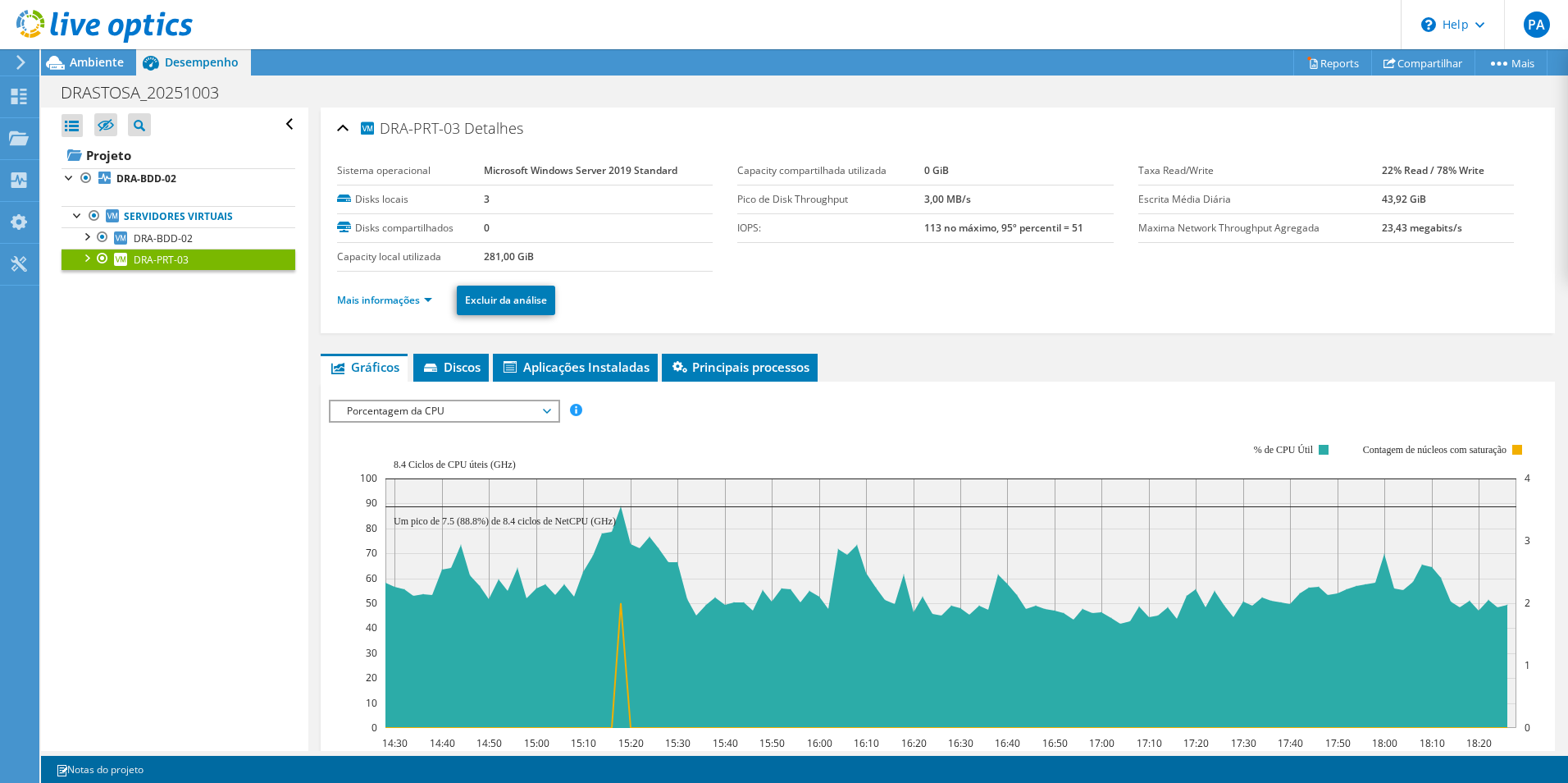
scroll to position [82, 0]
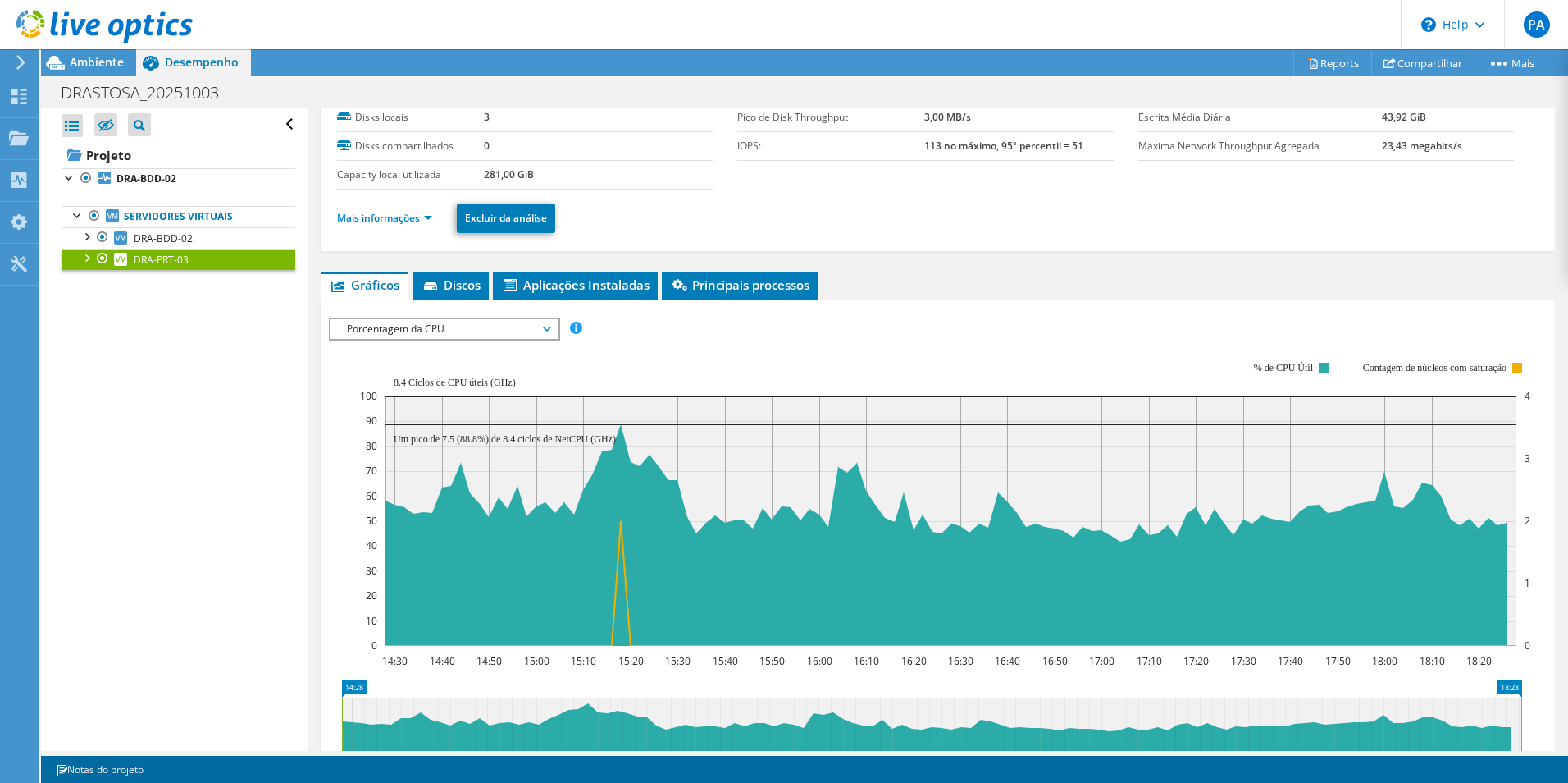
click at [549, 335] on span "Porcentagem da CPU" at bounding box center [444, 329] width 210 height 20
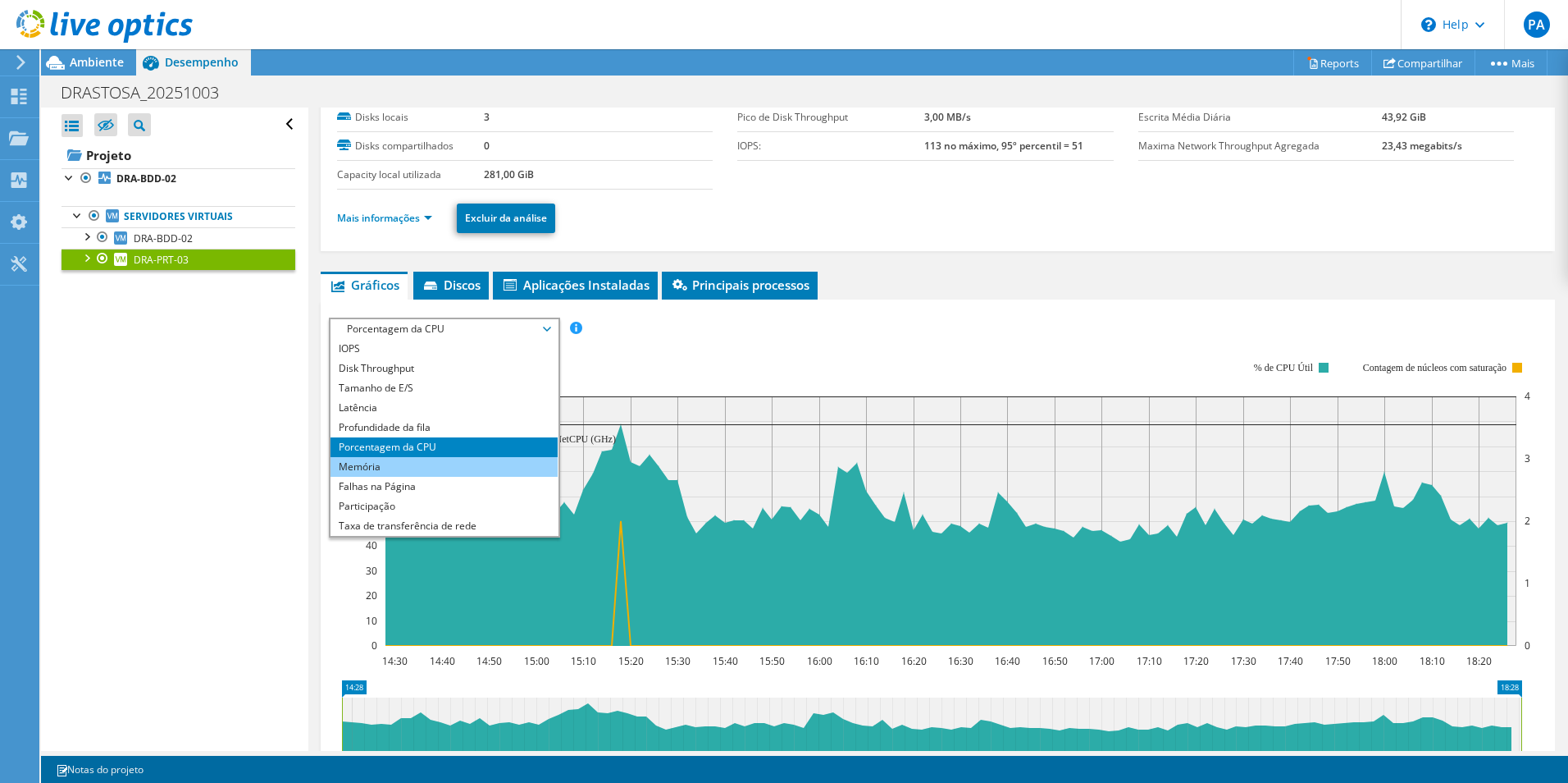
click at [406, 469] on li "Memória" at bounding box center [444, 467] width 227 height 20
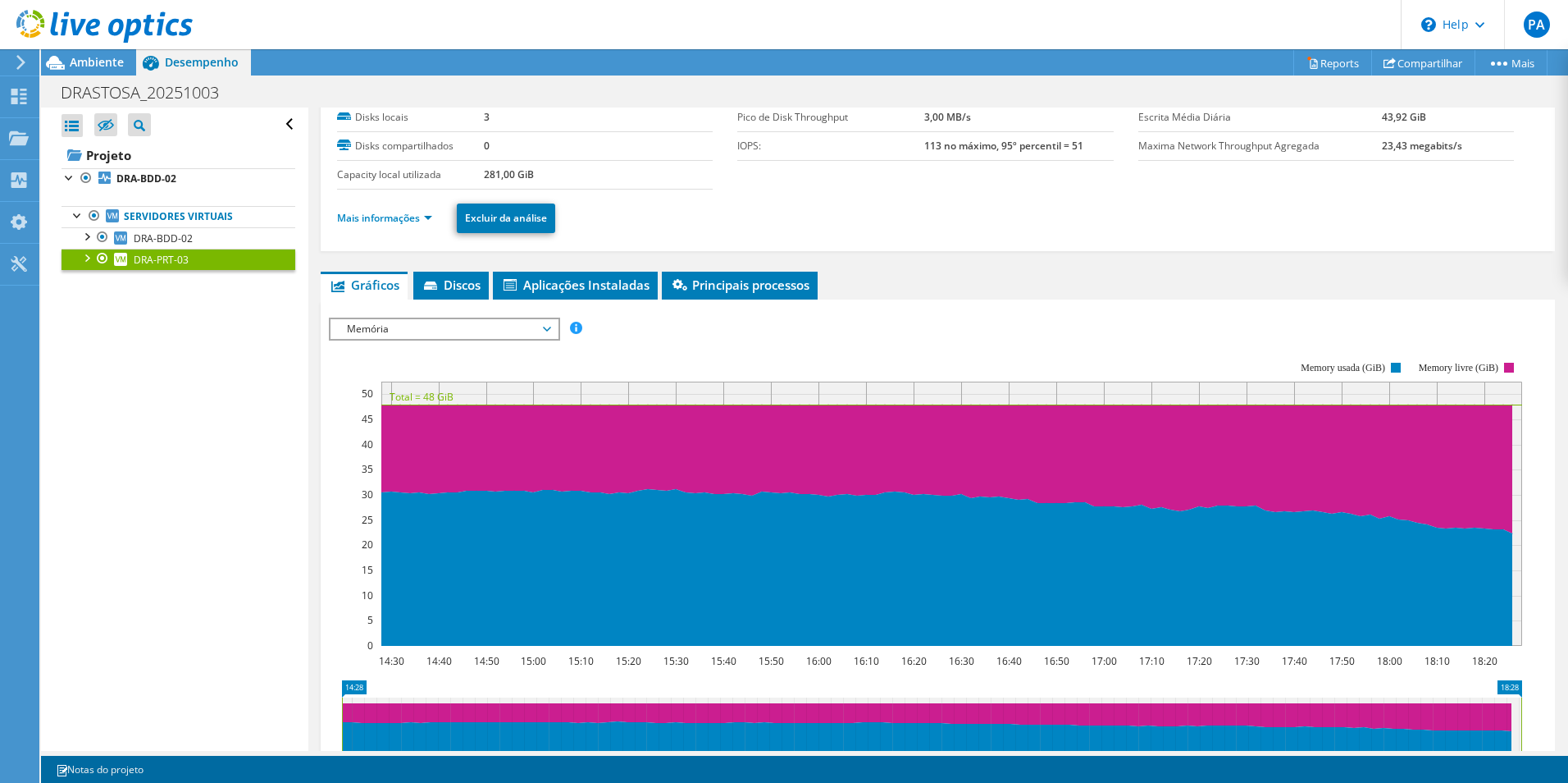
click at [549, 322] on span "Memória" at bounding box center [444, 329] width 210 height 20
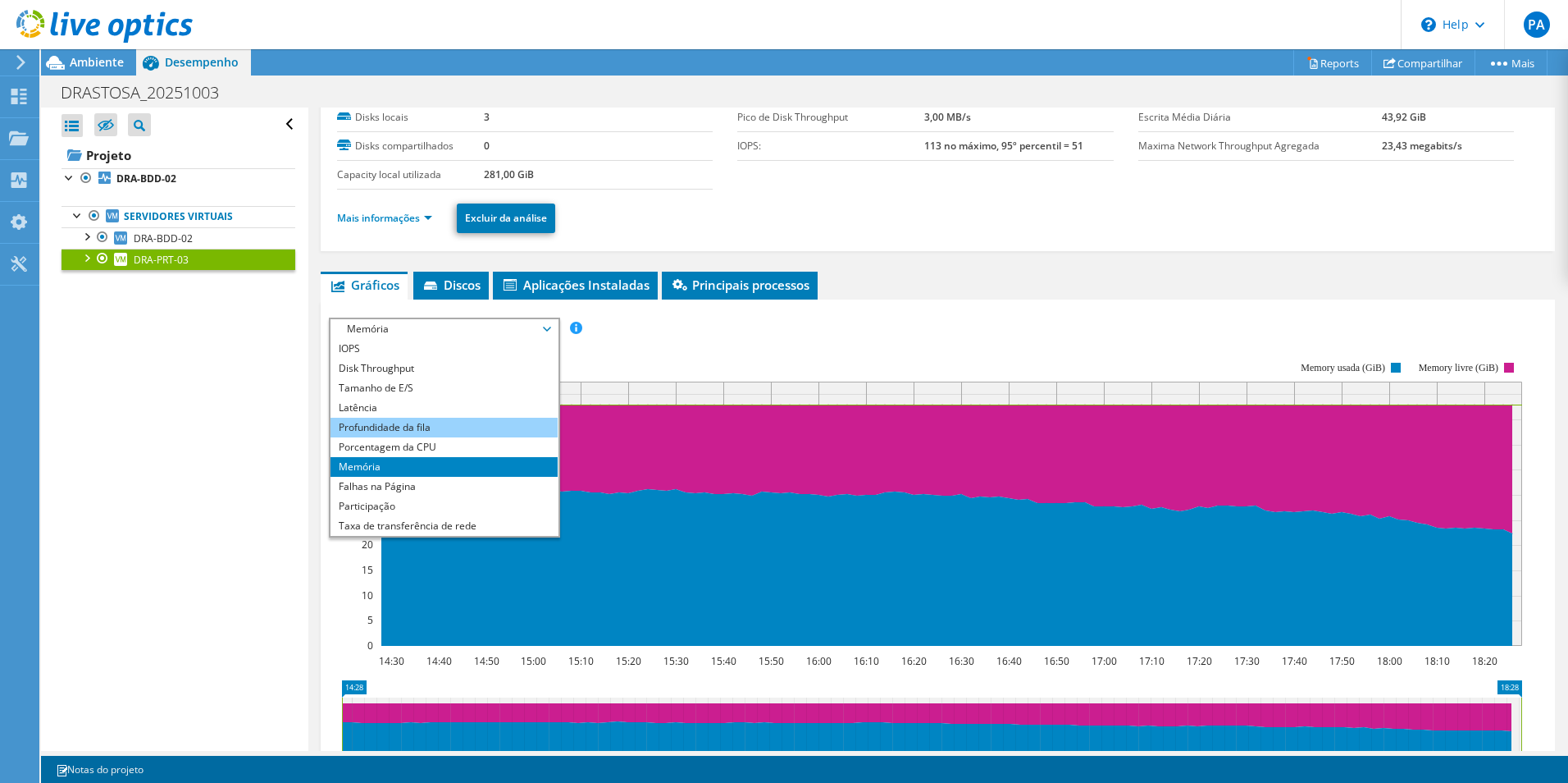
click at [378, 419] on li "Profundidade da fila" at bounding box center [444, 427] width 227 height 20
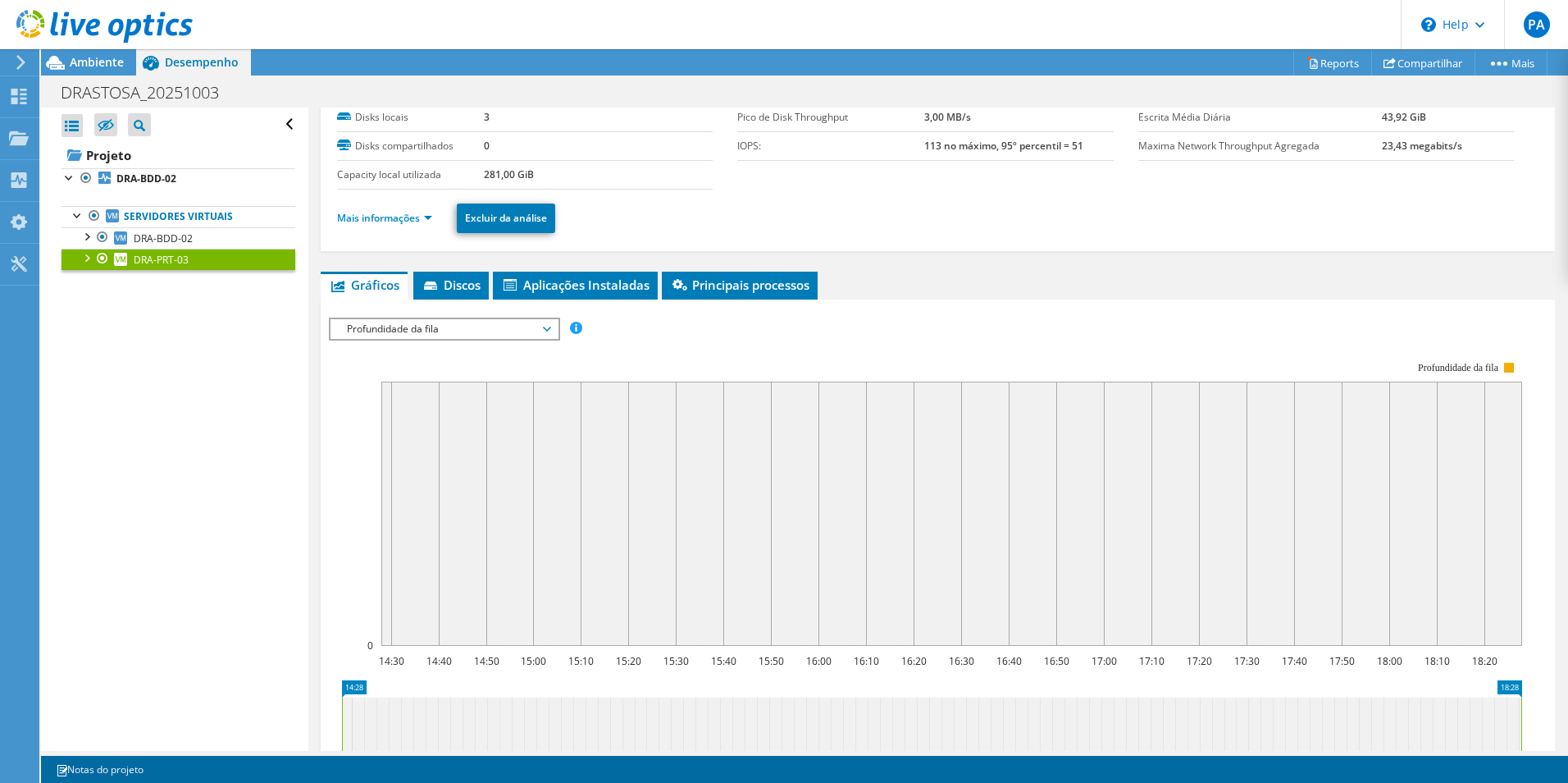
click at [703, 350] on rect at bounding box center [925, 504] width 1194 height 328
click at [727, 284] on span "Principais processos" at bounding box center [740, 284] width 139 height 16
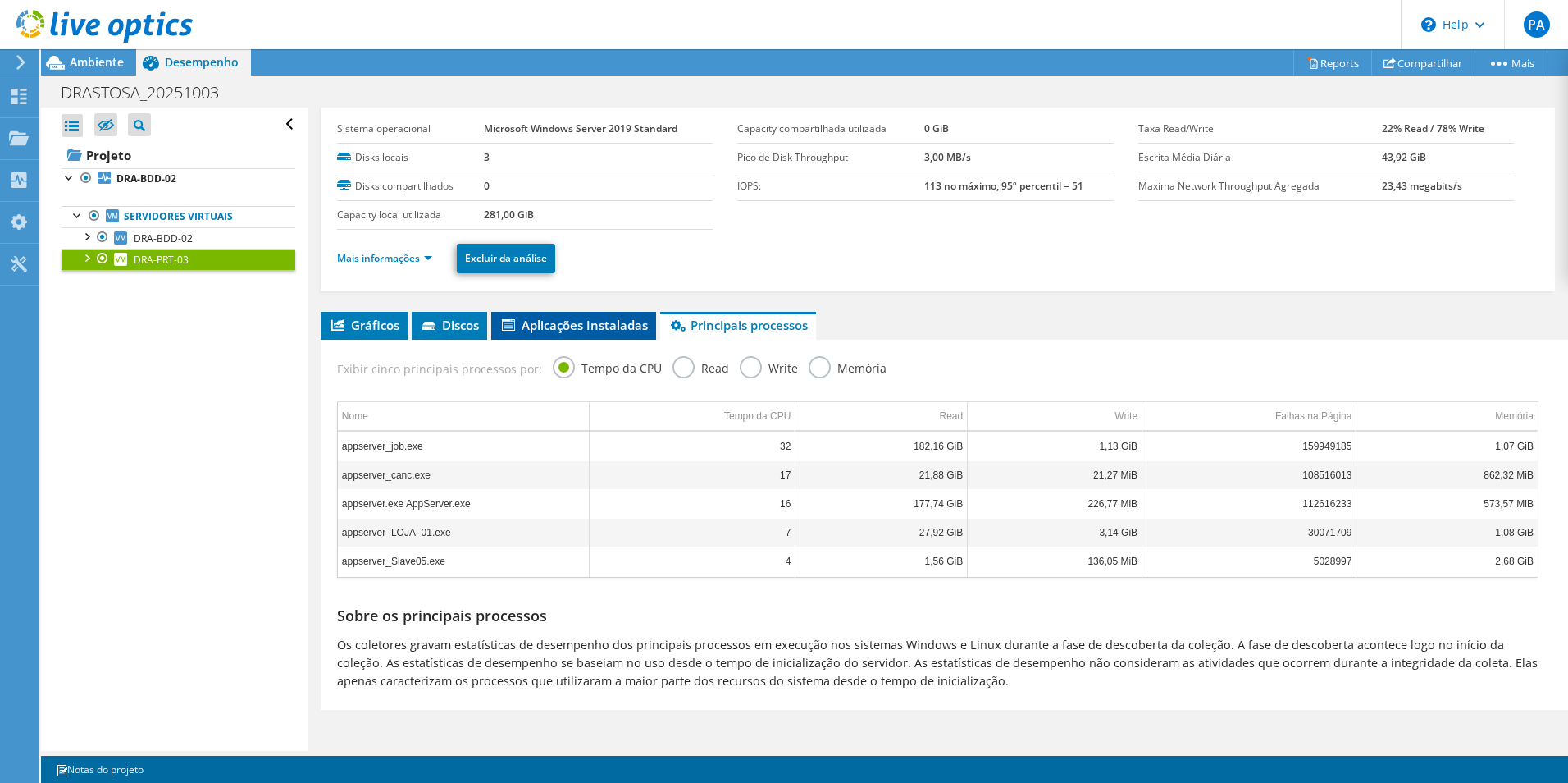
click at [590, 324] on span "Aplicações Instaladas" at bounding box center [573, 325] width 149 height 16
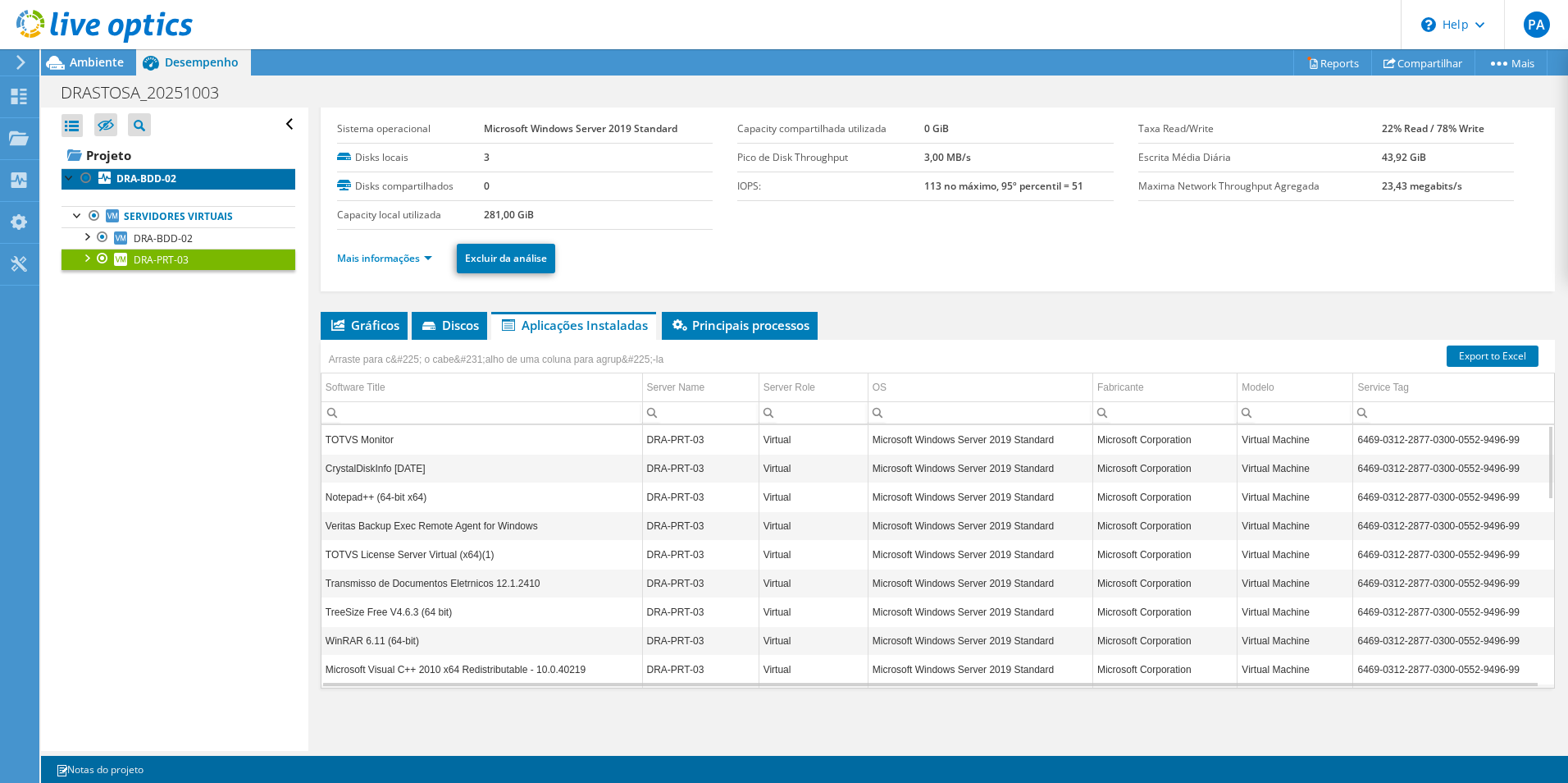
click at [156, 184] on b "DRA-BDD-02" at bounding box center [146, 178] width 60 height 14
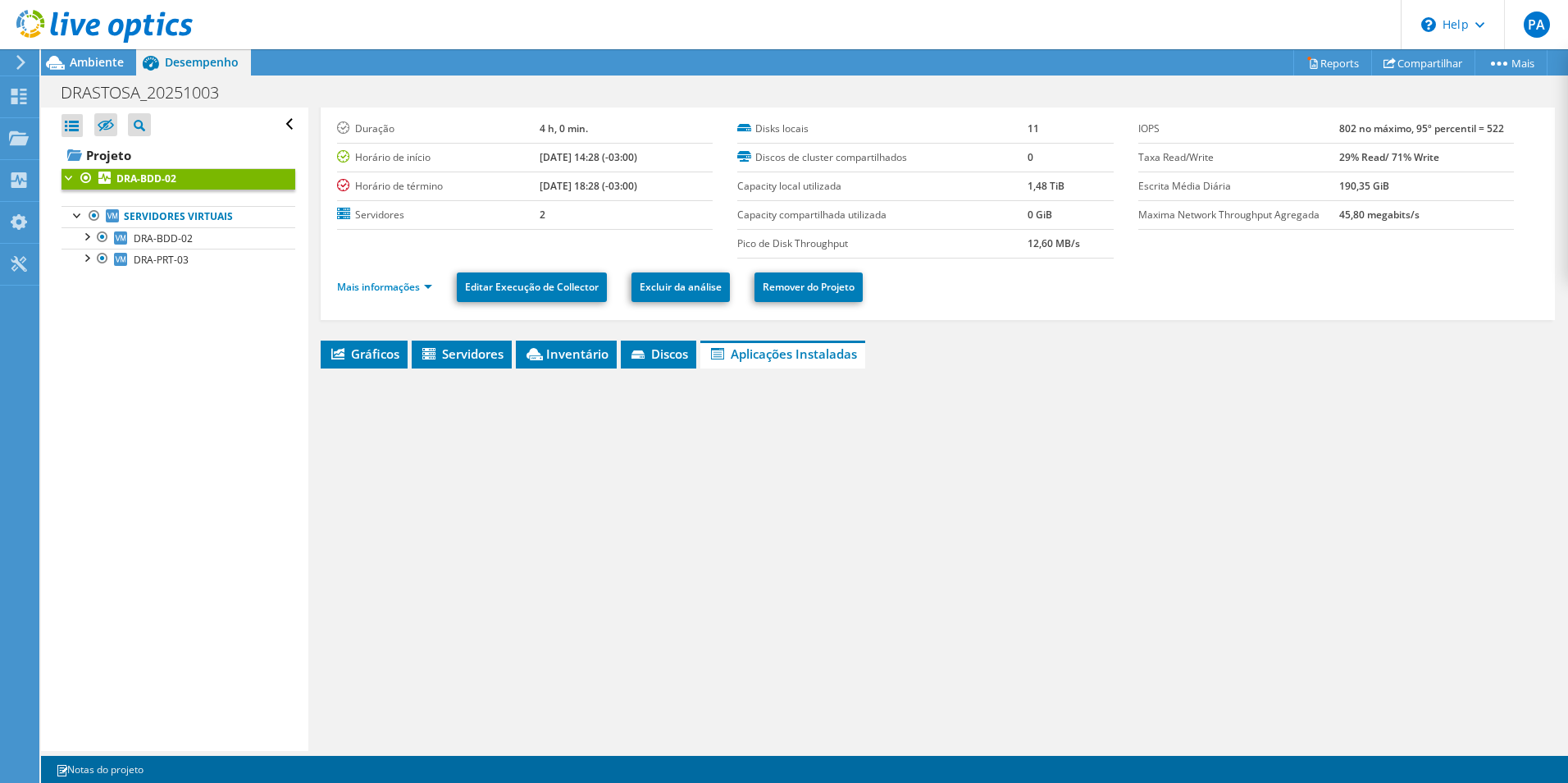
scroll to position [70, 0]
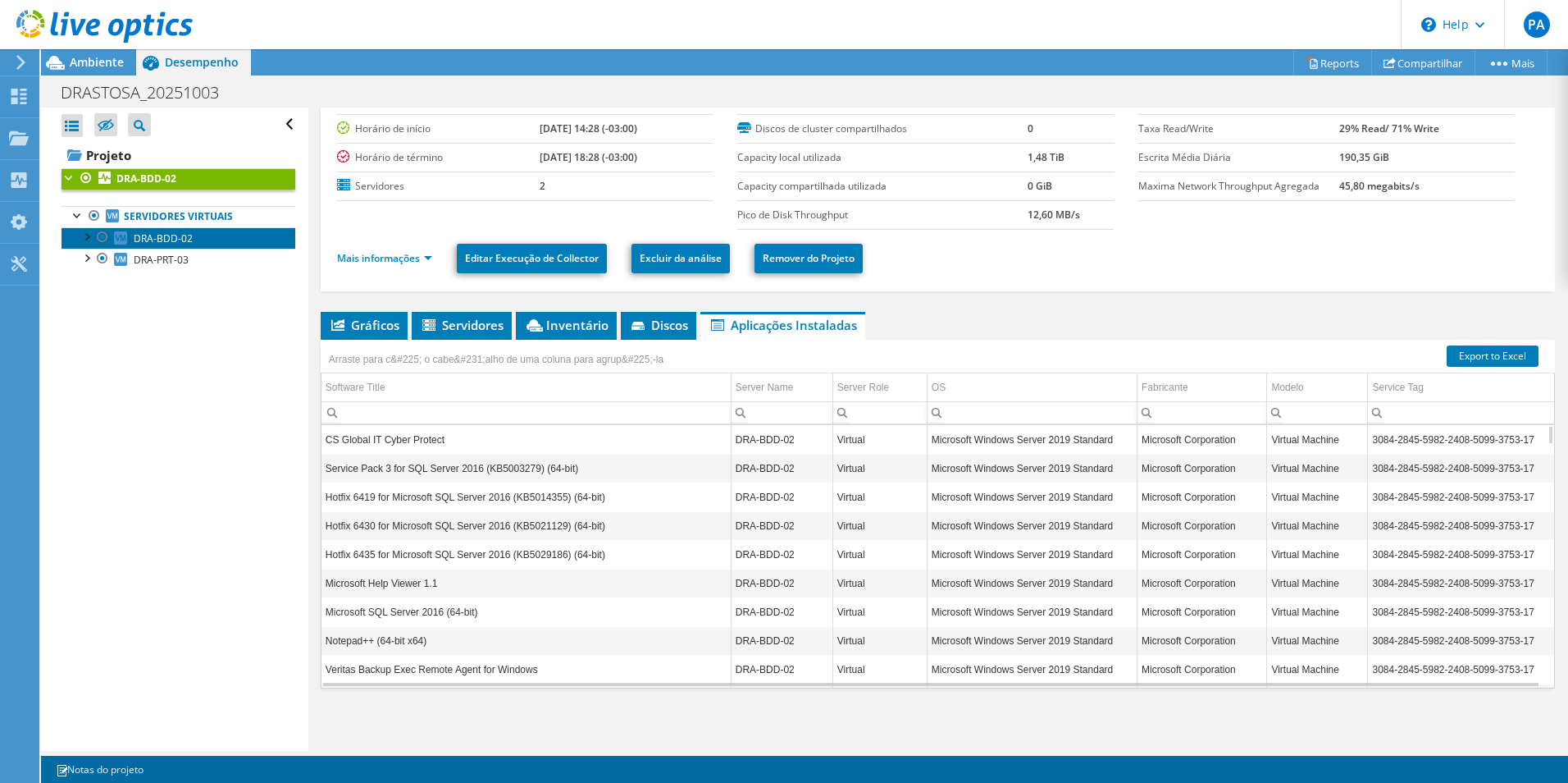
click at [163, 239] on span "DRA-BDD-02" at bounding box center [163, 238] width 59 height 14
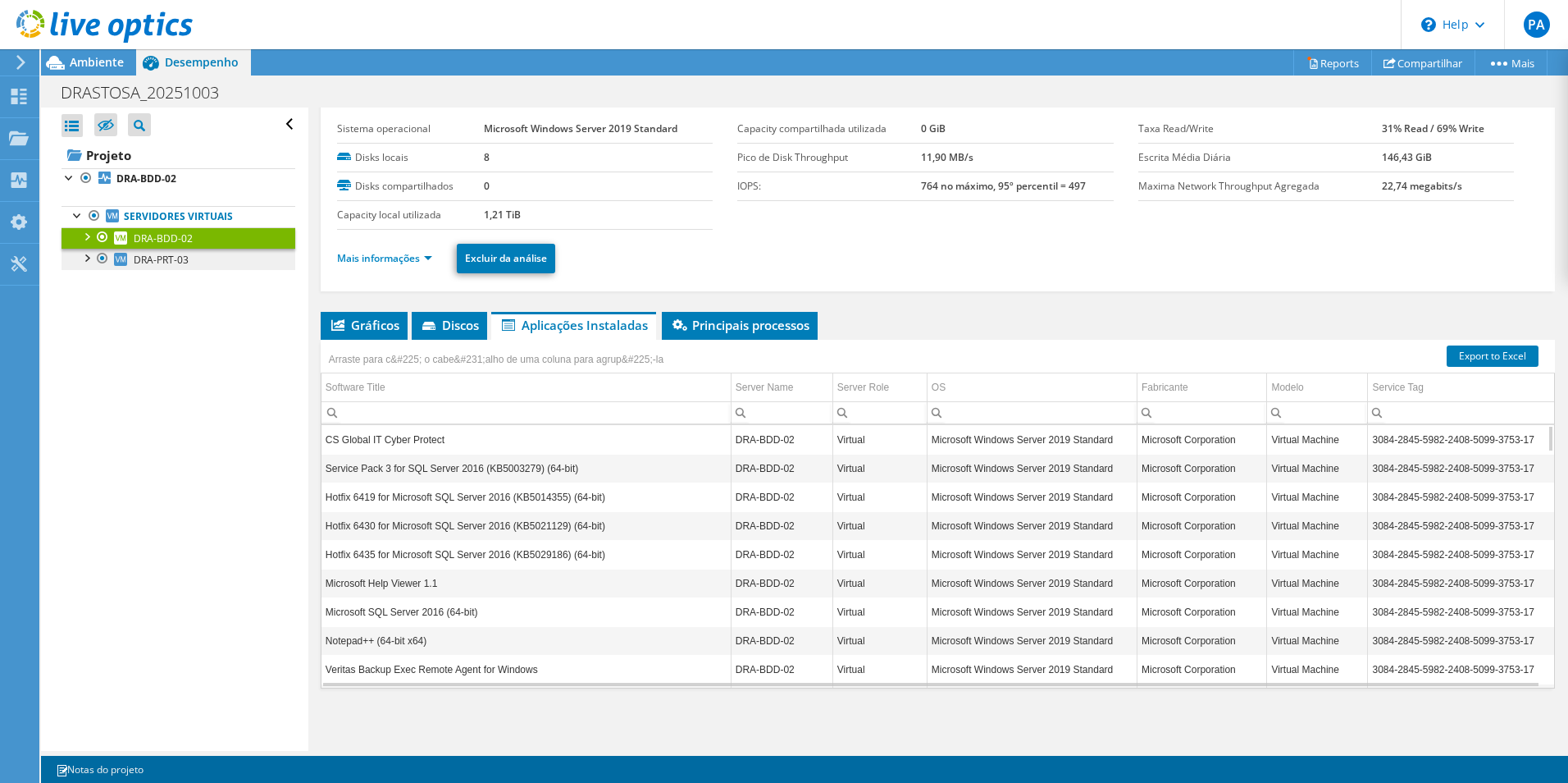
scroll to position [42, 0]
click at [167, 270] on link "DRA-PRT-03" at bounding box center [178, 260] width 234 height 21
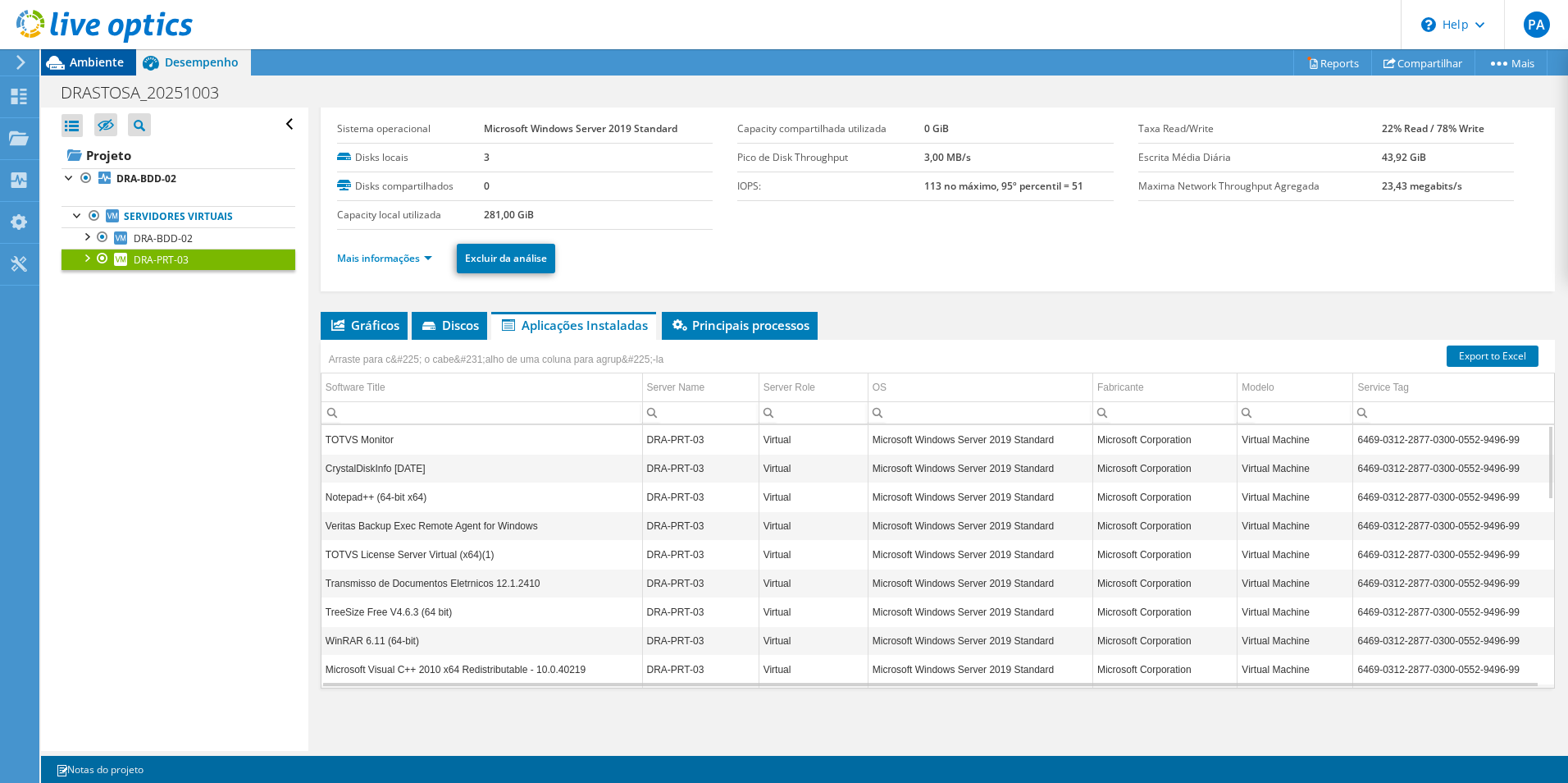
click at [108, 69] on span "Ambiente" at bounding box center [96, 62] width 54 height 15
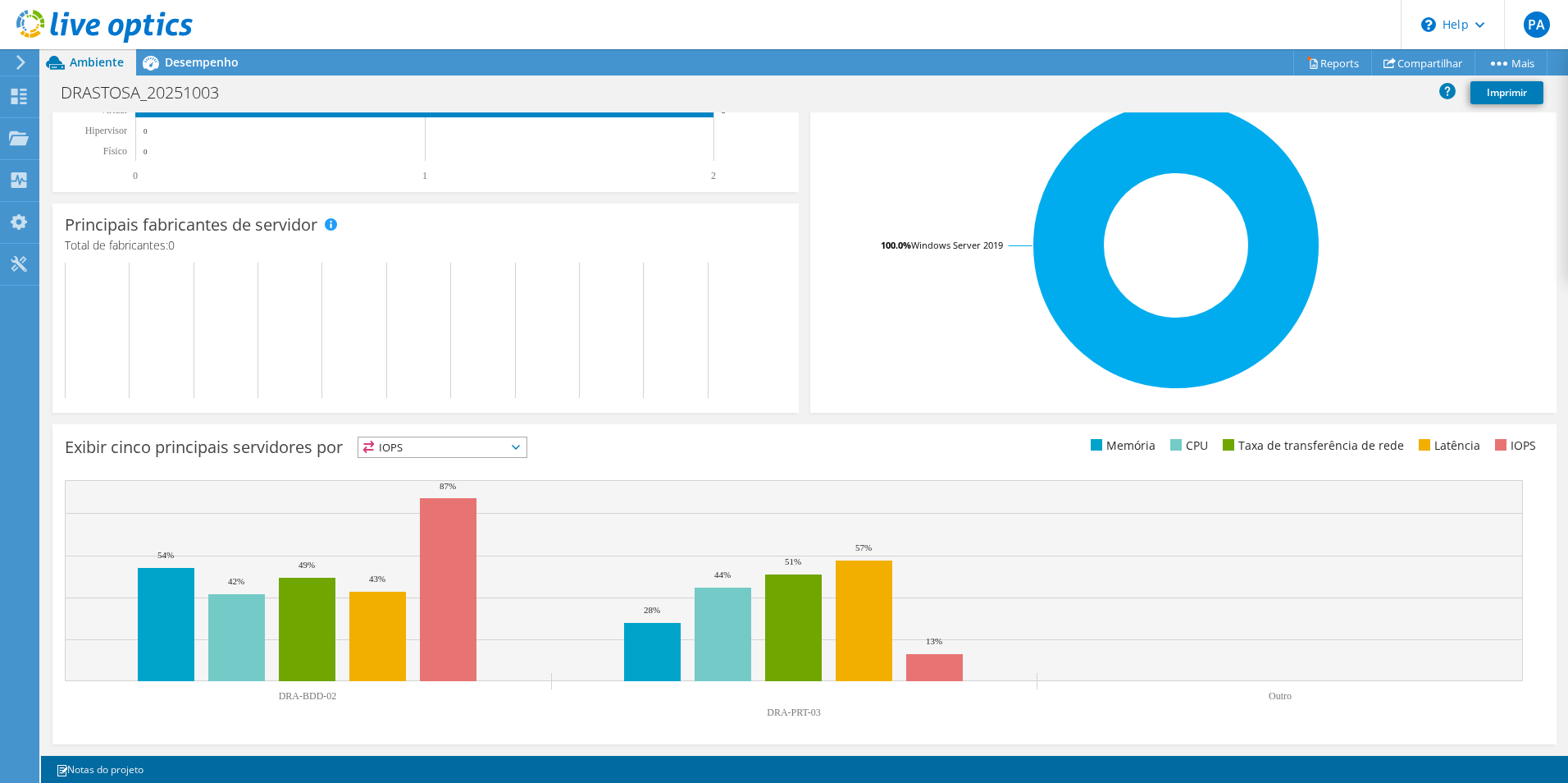
scroll to position [0, 0]
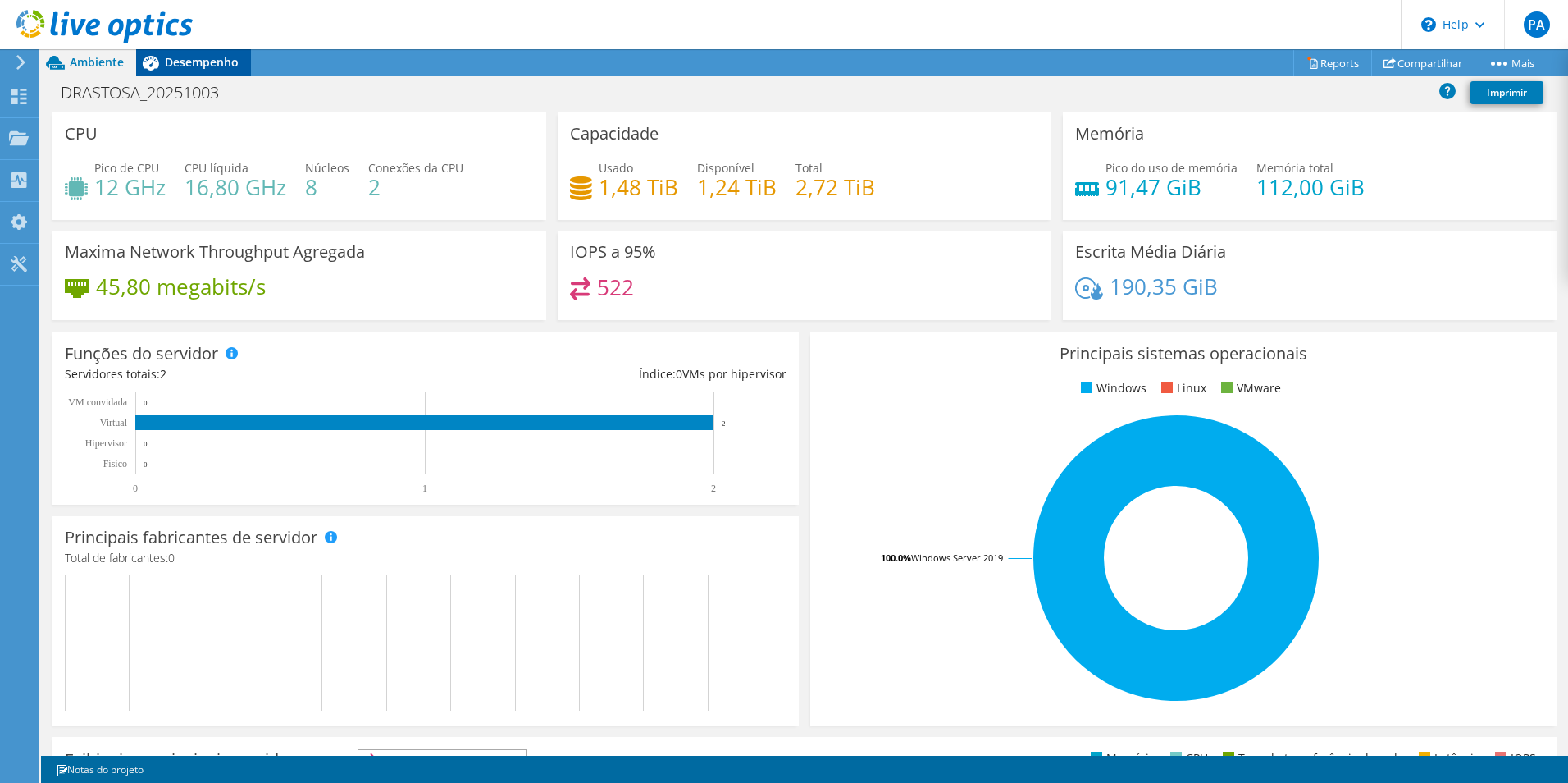
click at [208, 71] on div "Desempenho" at bounding box center [193, 62] width 115 height 26
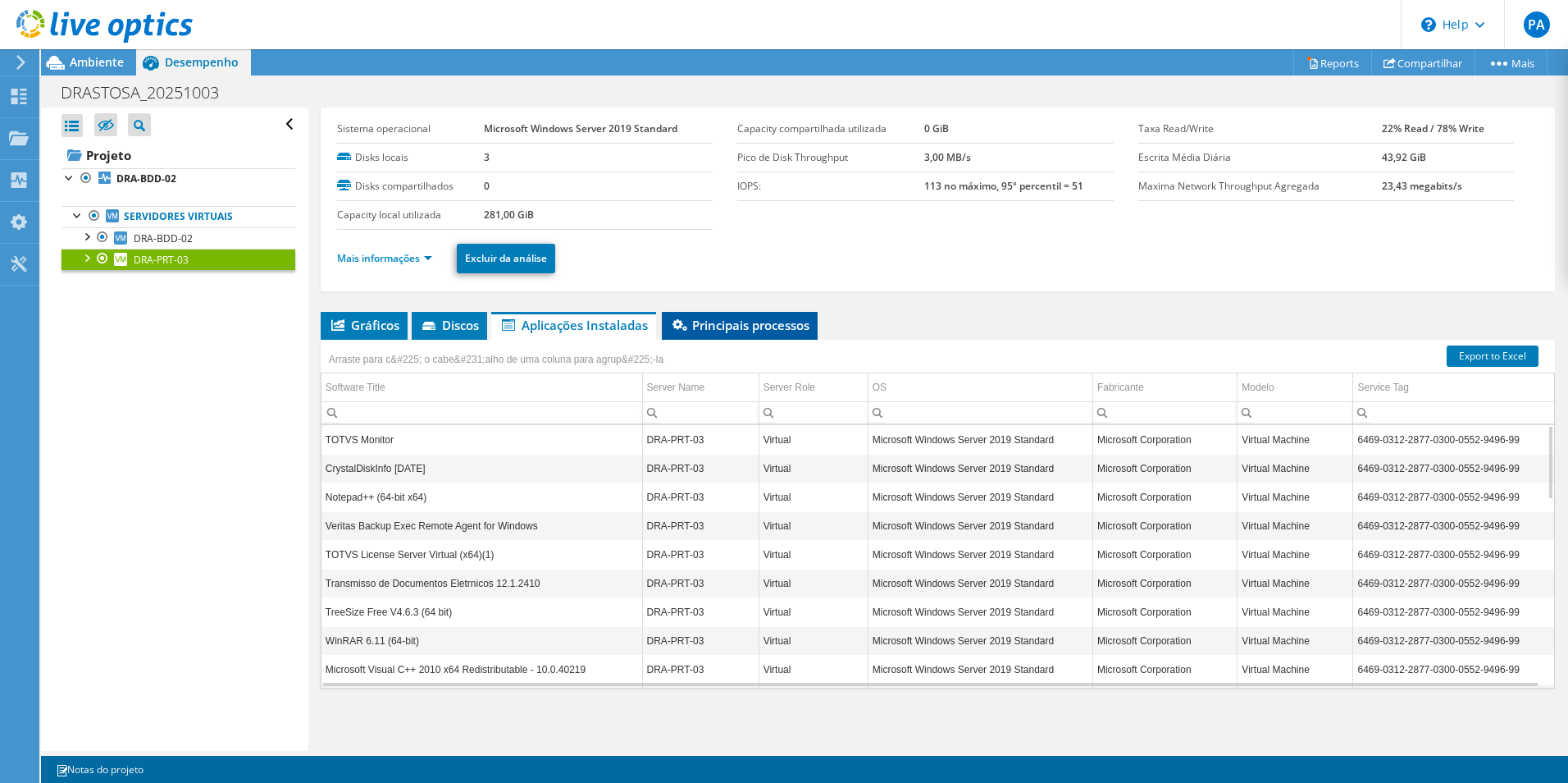
click at [757, 330] on span "Principais processos" at bounding box center [740, 325] width 139 height 16
